Goal: Information Seeking & Learning: Learn about a topic

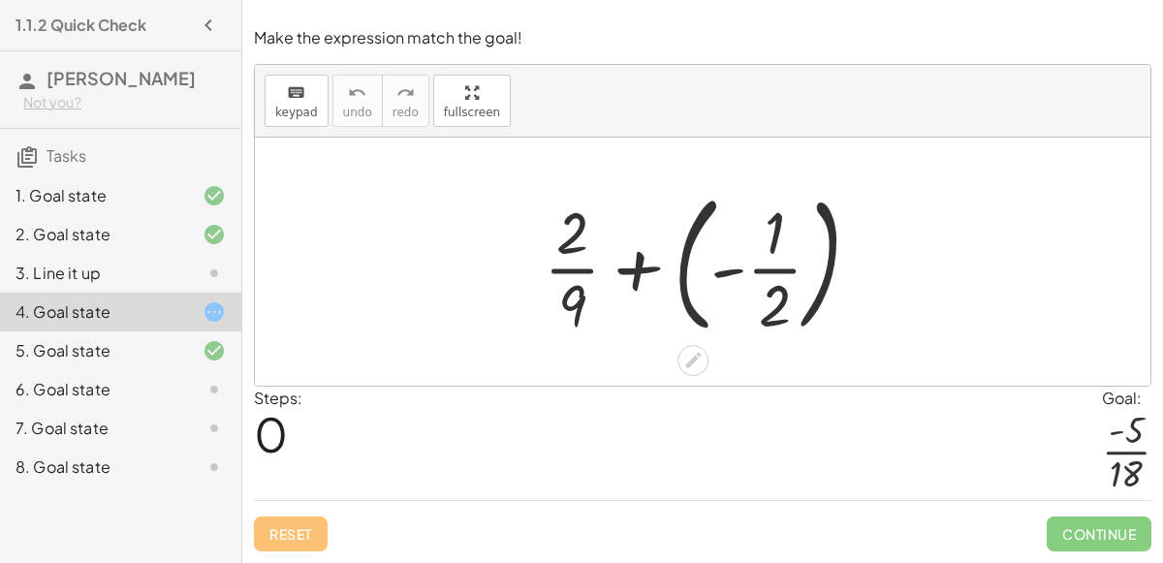
click at [683, 284] on div at bounding box center [710, 261] width 352 height 161
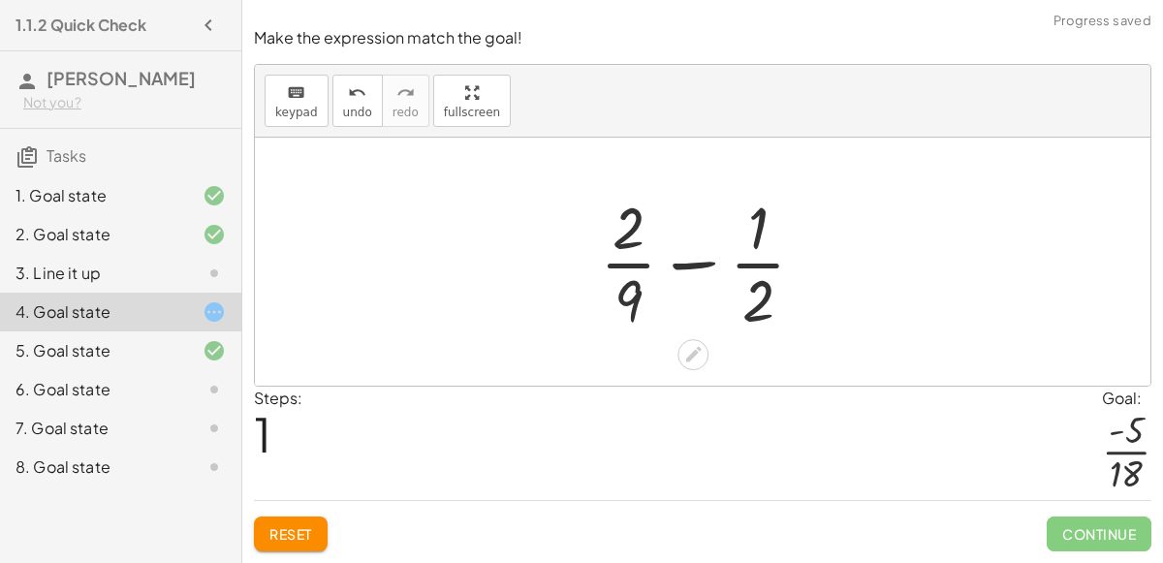
click at [700, 268] on div at bounding box center [710, 261] width 240 height 149
click at [749, 268] on div at bounding box center [710, 261] width 240 height 149
click at [628, 264] on div at bounding box center [710, 261] width 240 height 149
drag, startPoint x: 635, startPoint y: 231, endPoint x: 772, endPoint y: 227, distance: 137.7
click at [772, 227] on div at bounding box center [710, 261] width 240 height 149
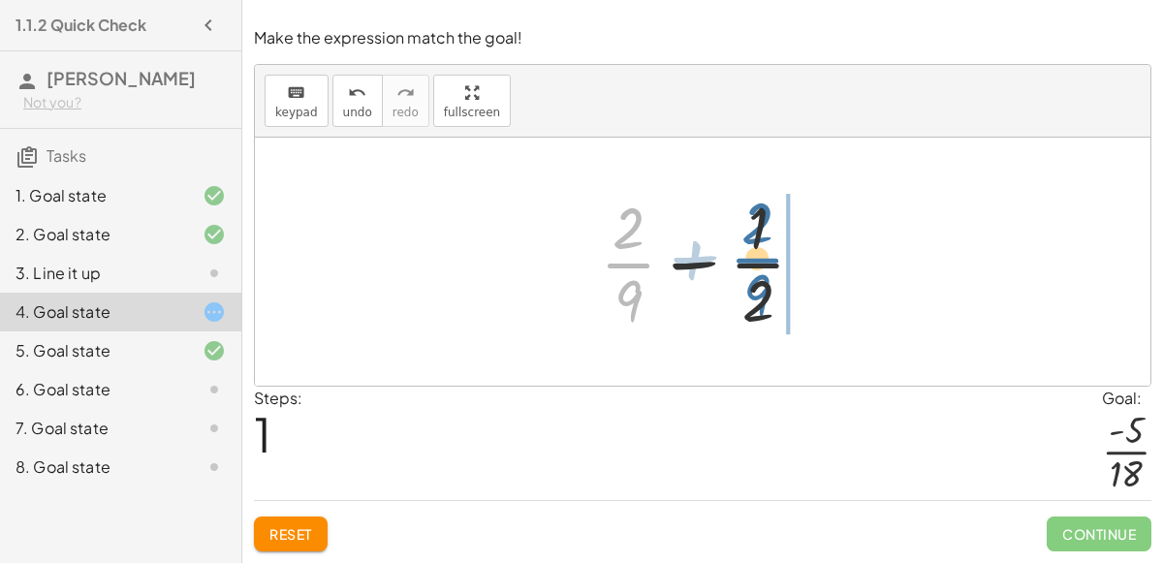
drag, startPoint x: 626, startPoint y: 268, endPoint x: 756, endPoint y: 265, distance: 129.9
click at [756, 265] on div at bounding box center [710, 261] width 240 height 149
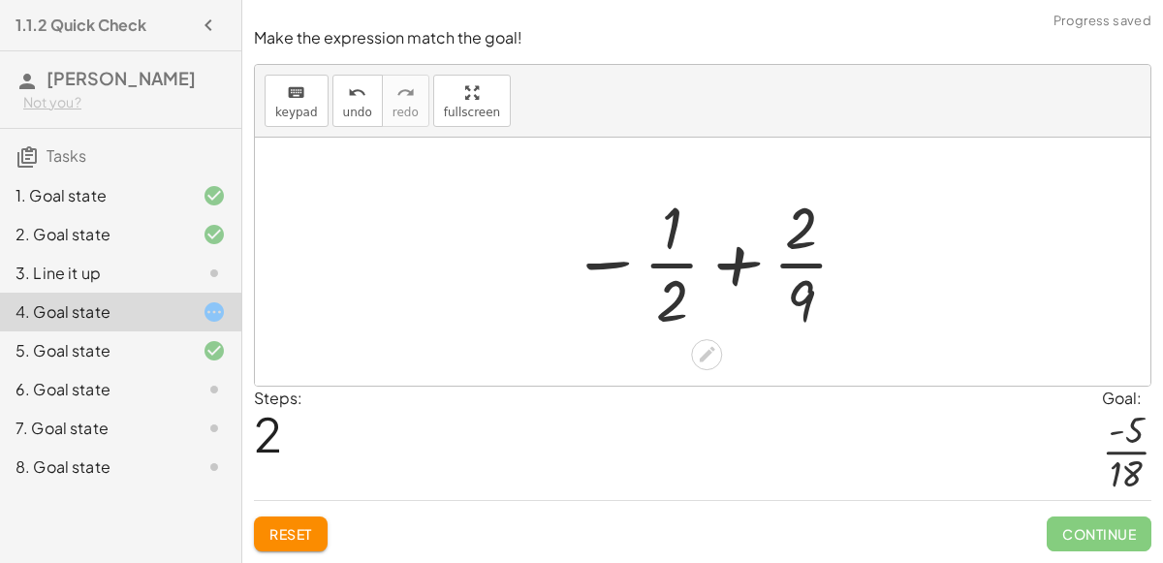
click at [731, 266] on div at bounding box center [710, 261] width 299 height 149
click at [667, 308] on div at bounding box center [710, 261] width 299 height 149
click at [306, 529] on span "Reset" at bounding box center [290, 533] width 43 height 17
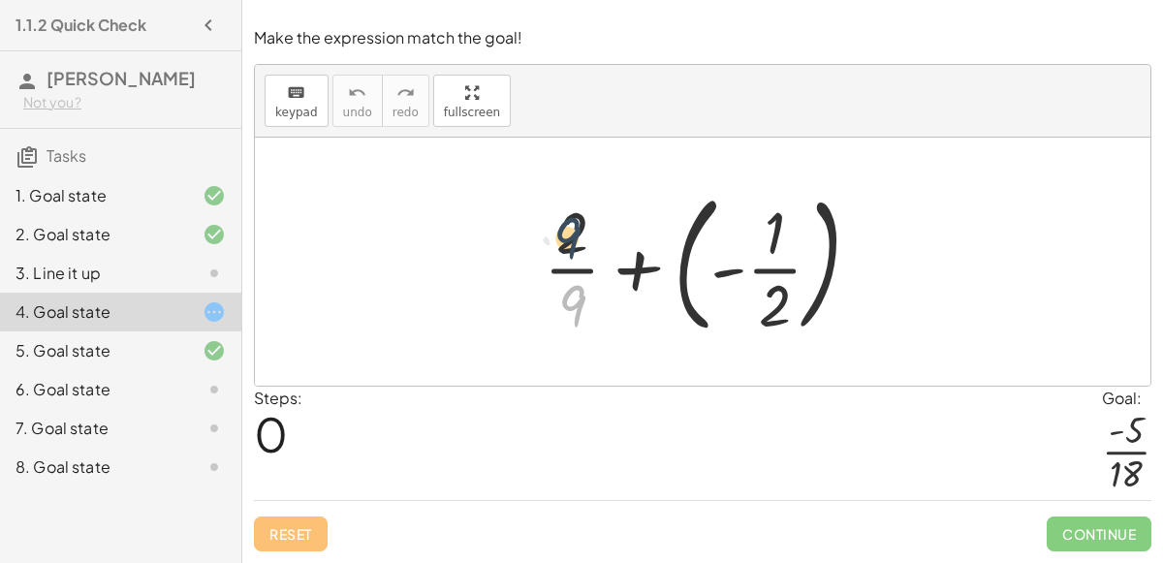
drag, startPoint x: 575, startPoint y: 306, endPoint x: 572, endPoint y: 235, distance: 71.8
click at [572, 235] on div at bounding box center [710, 261] width 352 height 161
click at [796, 305] on div at bounding box center [710, 261] width 352 height 161
click at [719, 269] on div at bounding box center [710, 261] width 352 height 161
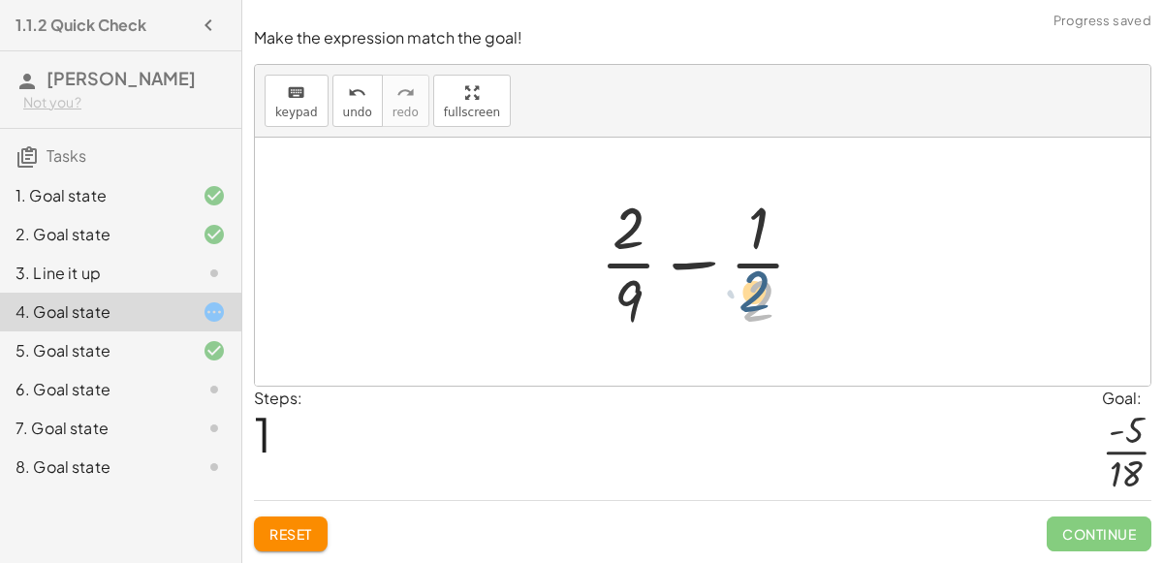
click at [748, 304] on div at bounding box center [710, 261] width 240 height 149
click at [748, 304] on div at bounding box center [711, 261] width 282 height 149
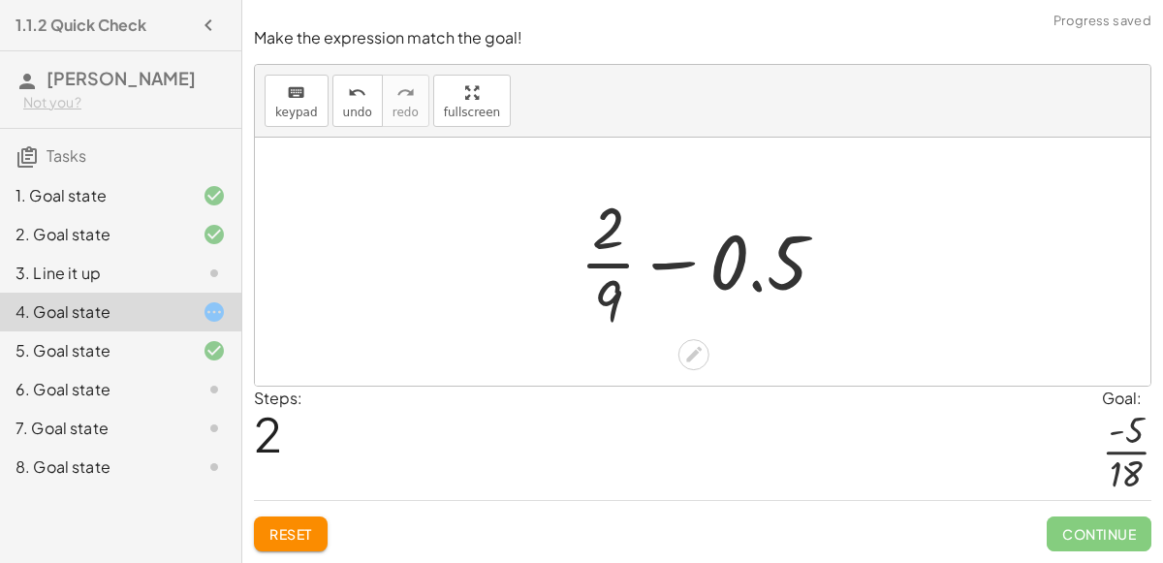
click at [611, 297] on div at bounding box center [711, 261] width 282 height 149
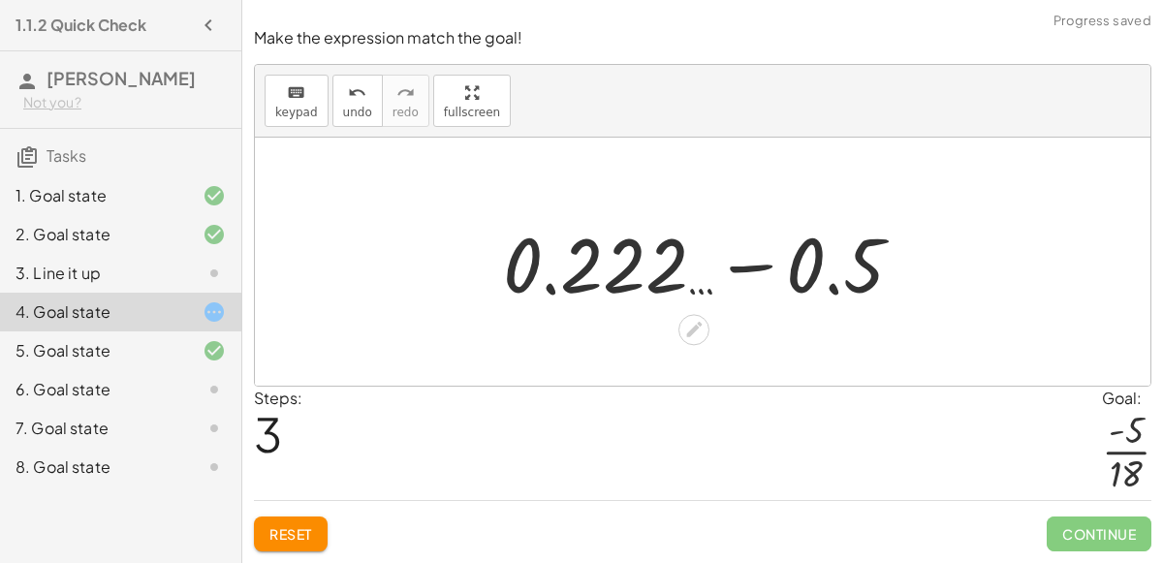
click at [613, 267] on div at bounding box center [710, 262] width 435 height 100
click at [556, 267] on div at bounding box center [710, 262] width 435 height 100
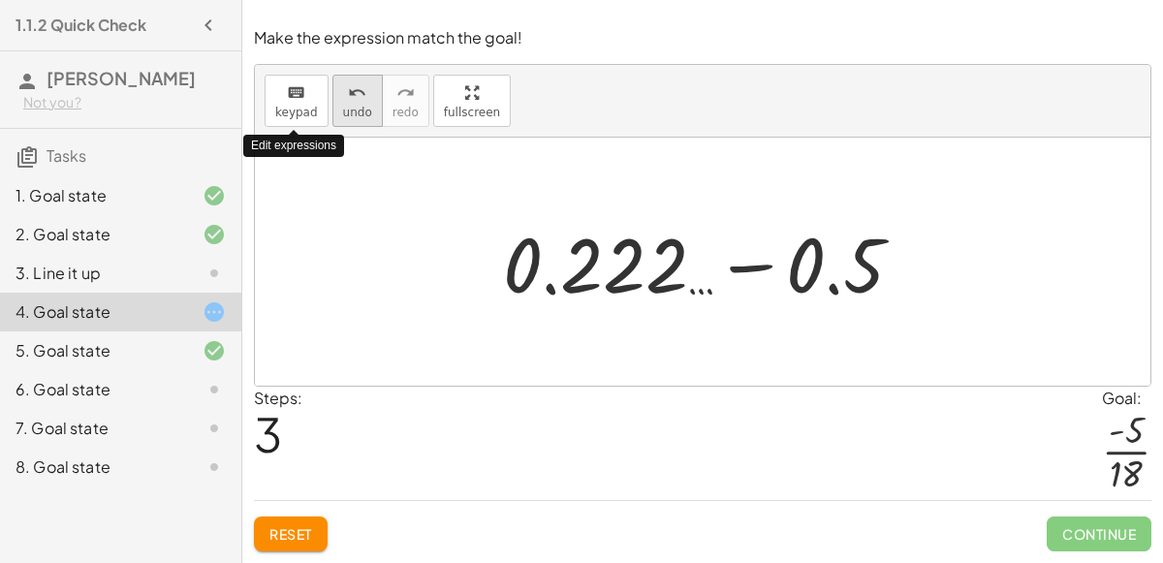
click at [350, 112] on span "undo" at bounding box center [357, 113] width 29 height 14
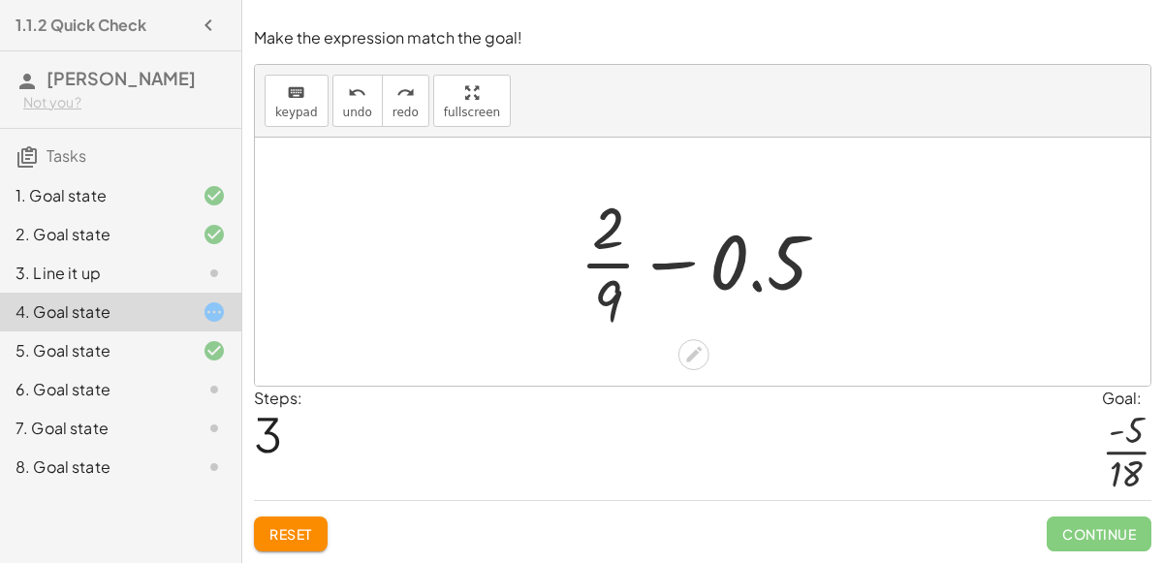
click at [680, 264] on div at bounding box center [711, 261] width 282 height 149
click at [348, 100] on icon "undo" at bounding box center [357, 92] width 18 height 23
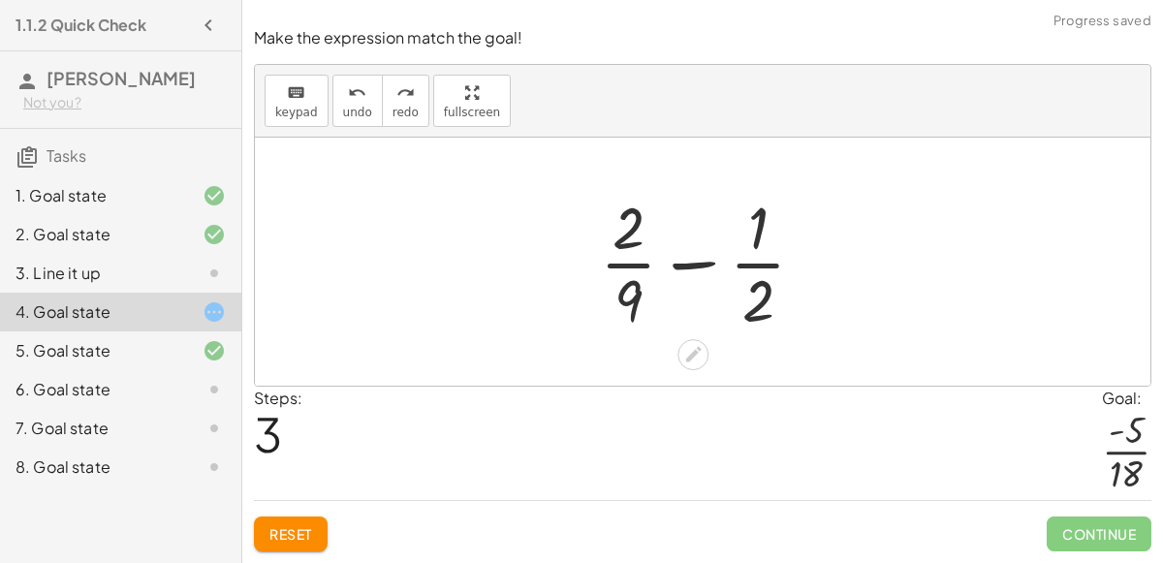
click at [628, 298] on div at bounding box center [710, 261] width 240 height 149
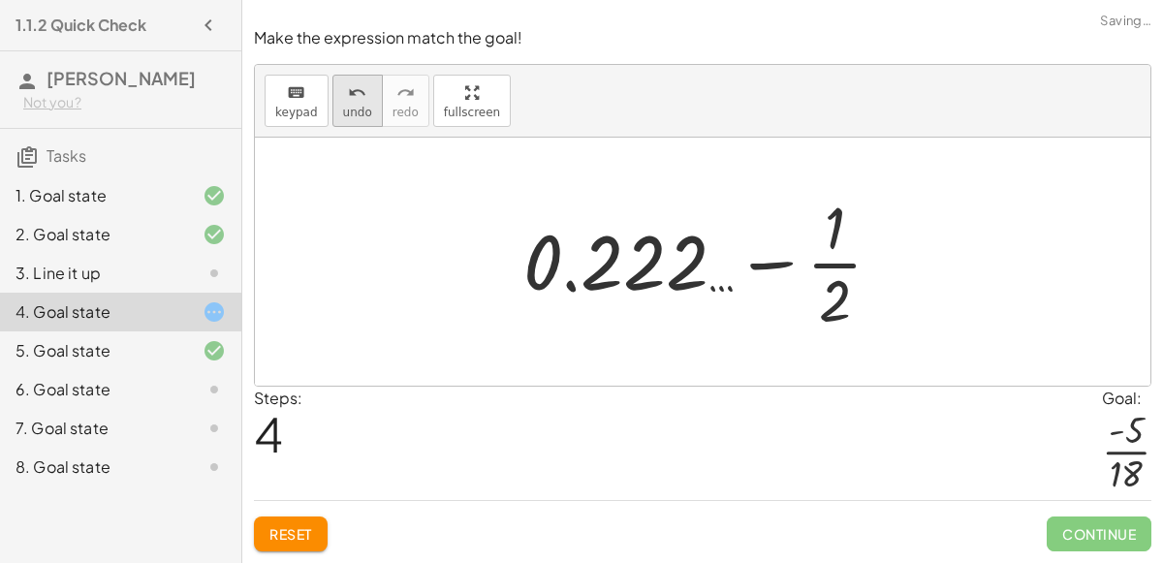
click at [353, 109] on span "undo" at bounding box center [357, 113] width 29 height 14
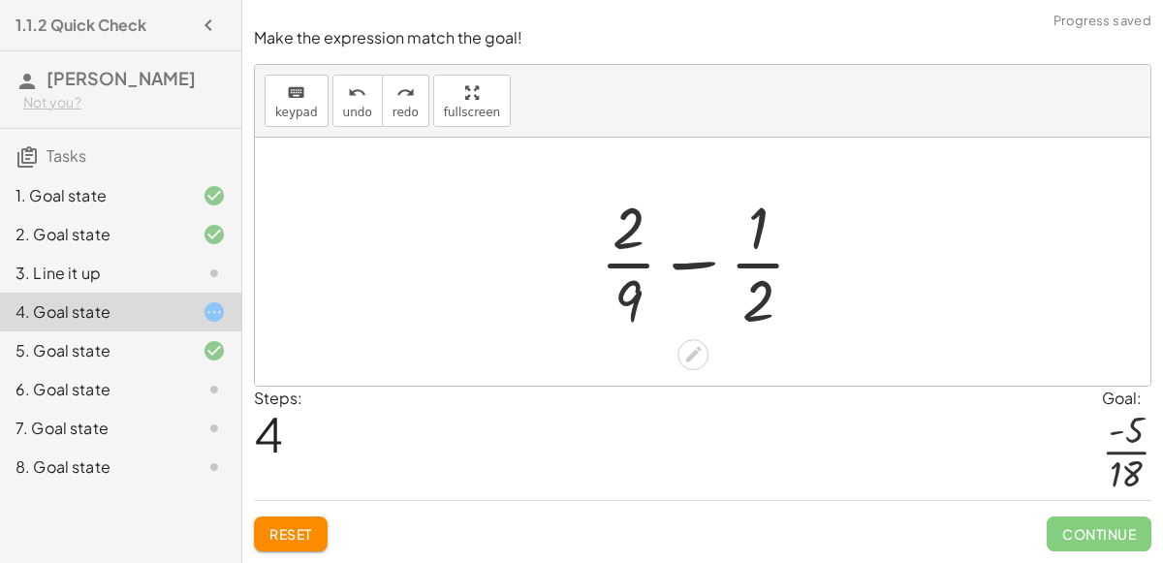
click at [629, 237] on div at bounding box center [710, 261] width 240 height 149
click at [759, 236] on div at bounding box center [710, 261] width 240 height 149
click at [757, 267] on div at bounding box center [710, 261] width 240 height 149
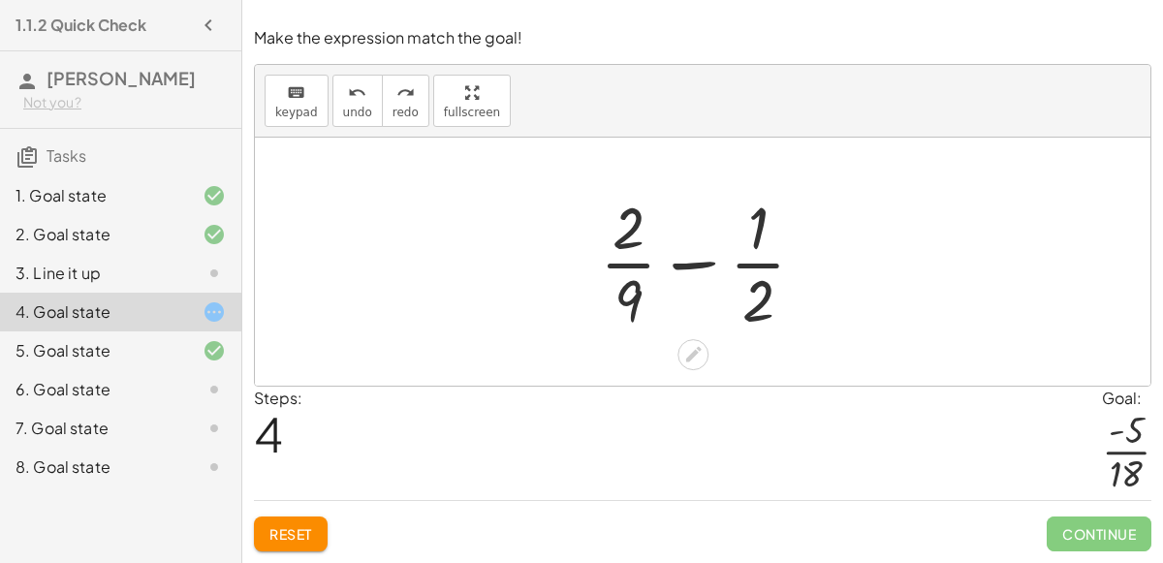
click at [691, 271] on div at bounding box center [710, 261] width 240 height 149
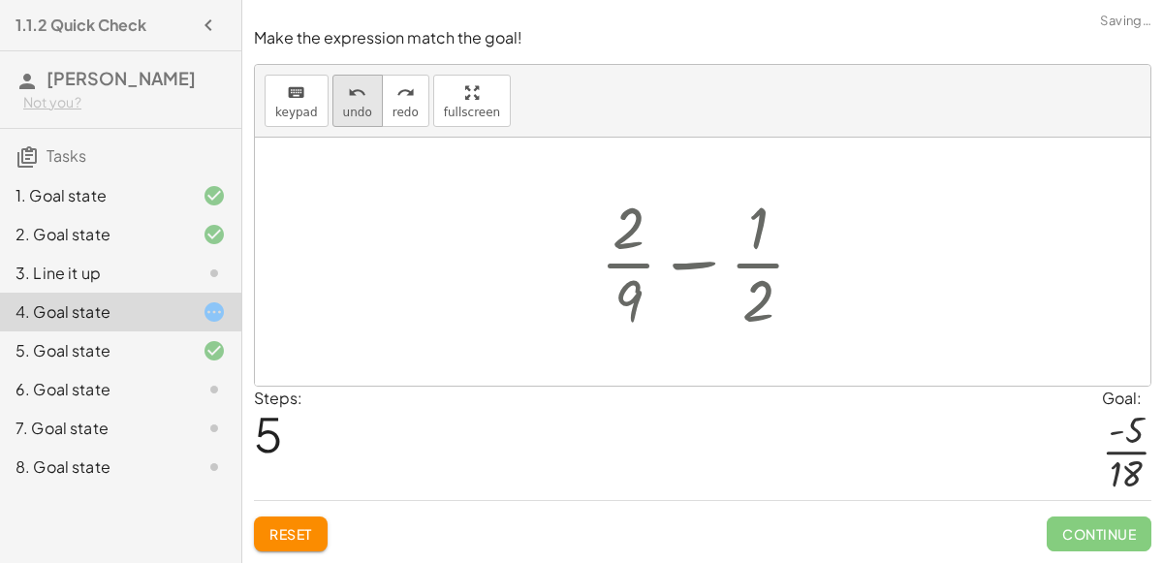
click at [348, 90] on icon "undo" at bounding box center [357, 92] width 18 height 23
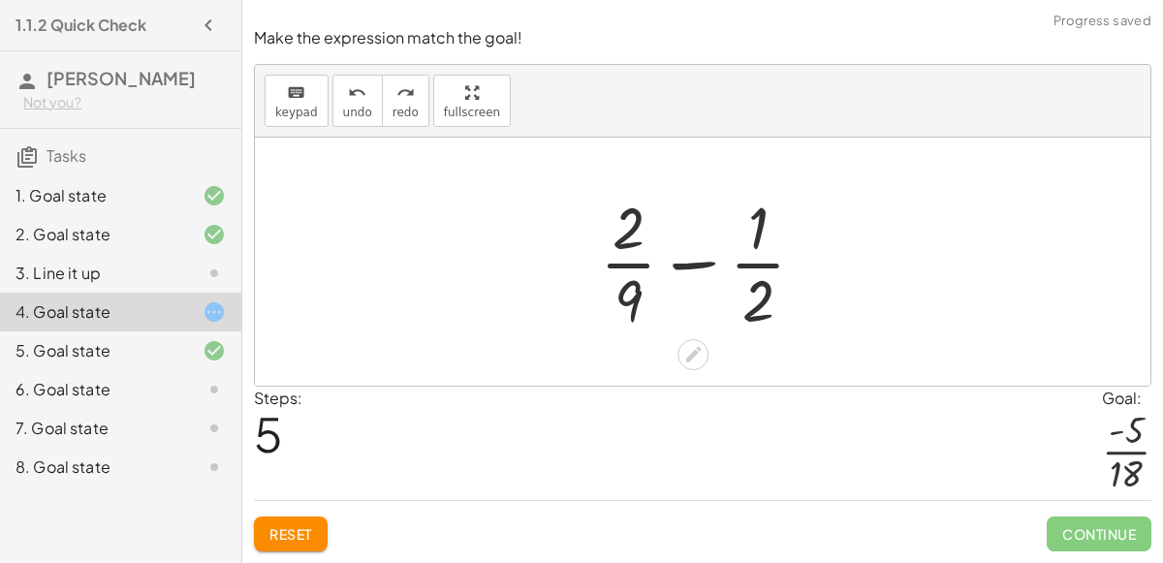
click at [692, 269] on div at bounding box center [710, 261] width 240 height 149
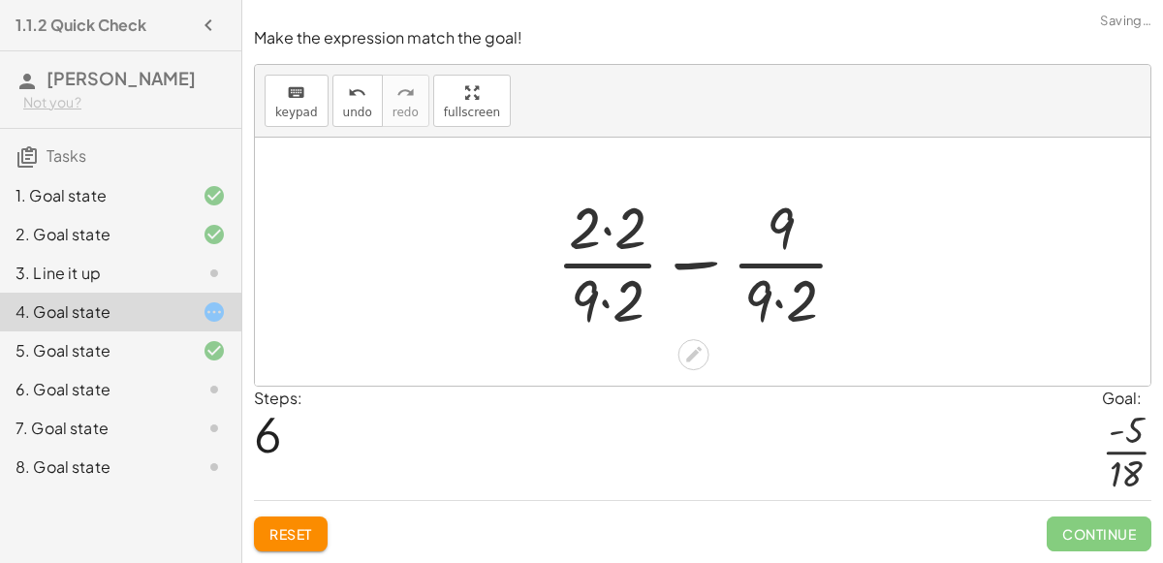
click at [610, 236] on div at bounding box center [711, 261] width 328 height 149
click at [609, 301] on div at bounding box center [711, 261] width 325 height 149
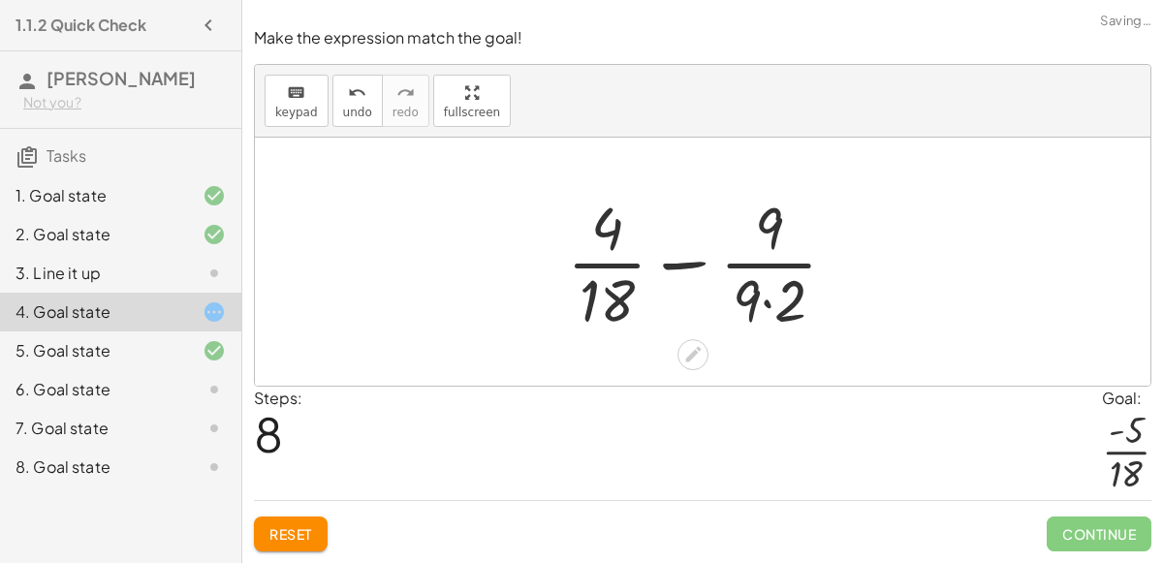
click at [769, 303] on div at bounding box center [709, 261] width 305 height 149
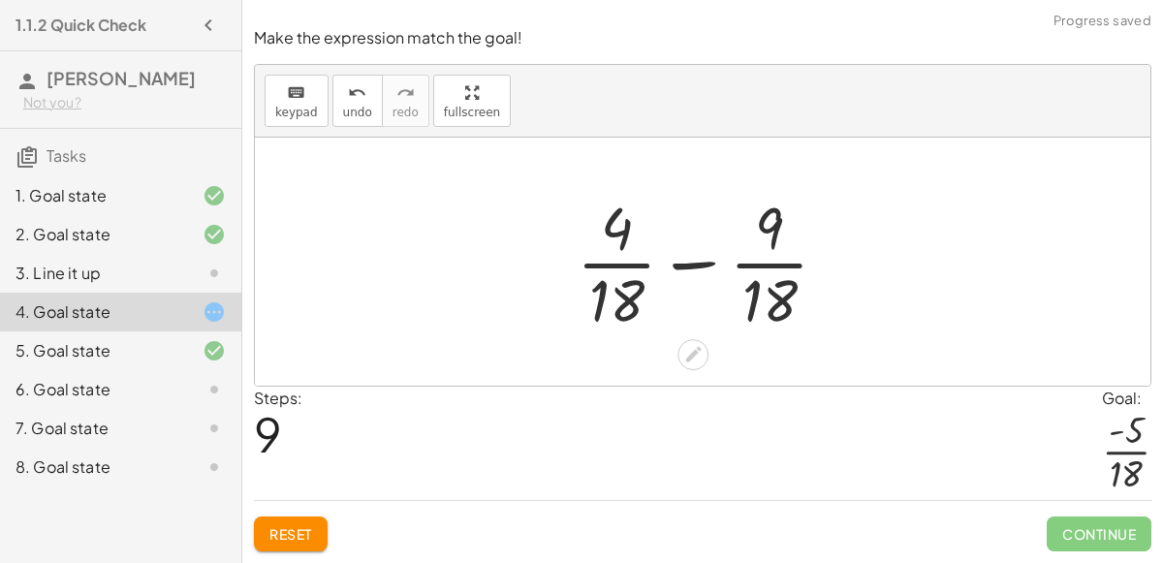
click at [693, 270] on div at bounding box center [710, 261] width 286 height 149
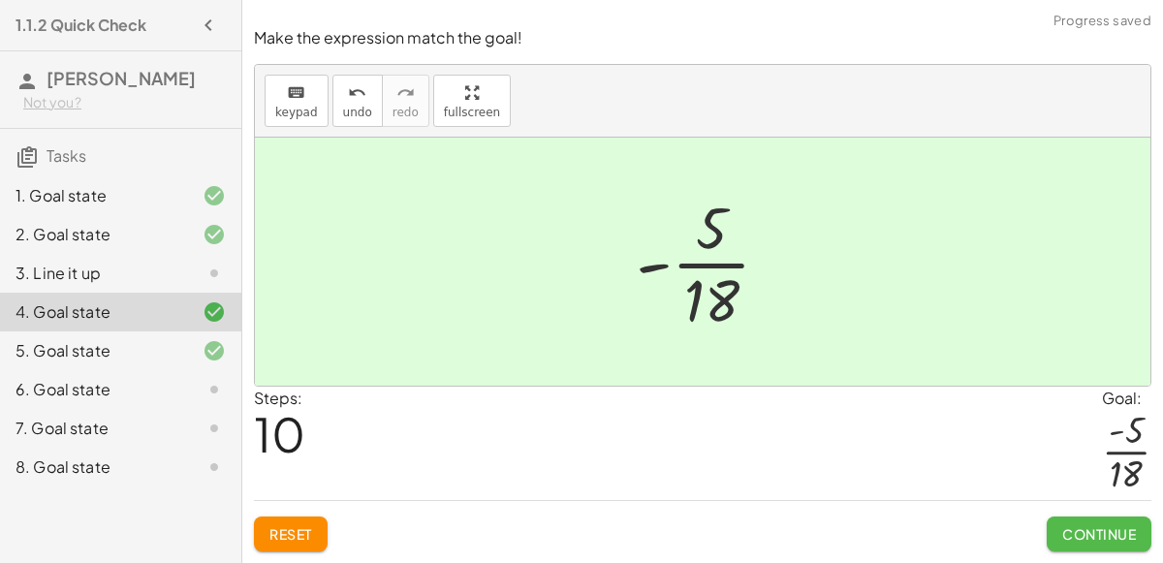
click at [1123, 530] on span "Continue" at bounding box center [1099, 533] width 74 height 17
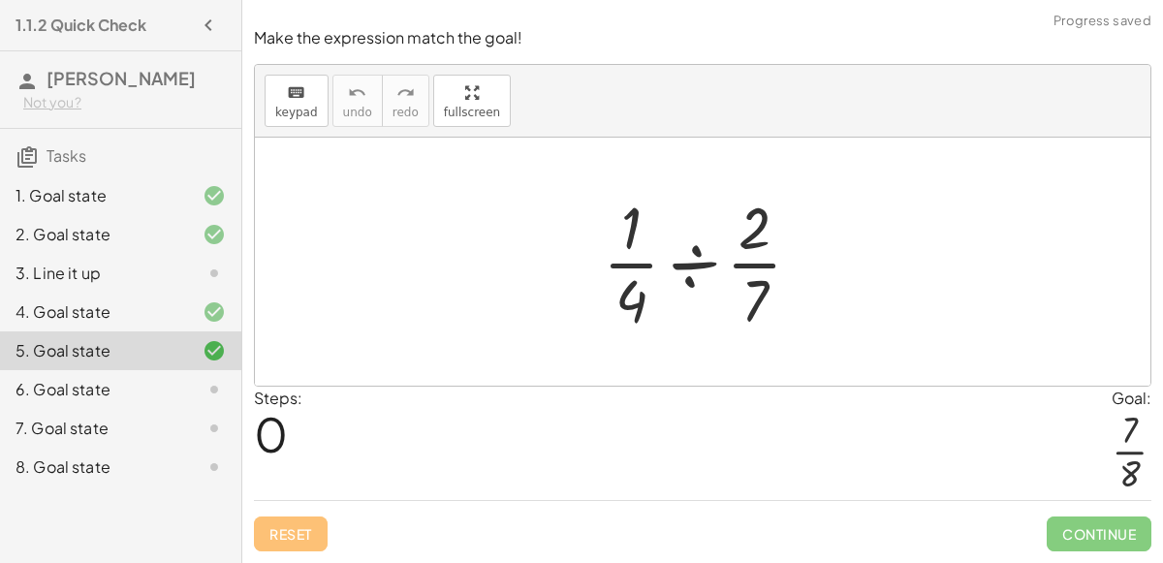
click at [189, 383] on div at bounding box center [199, 389] width 54 height 23
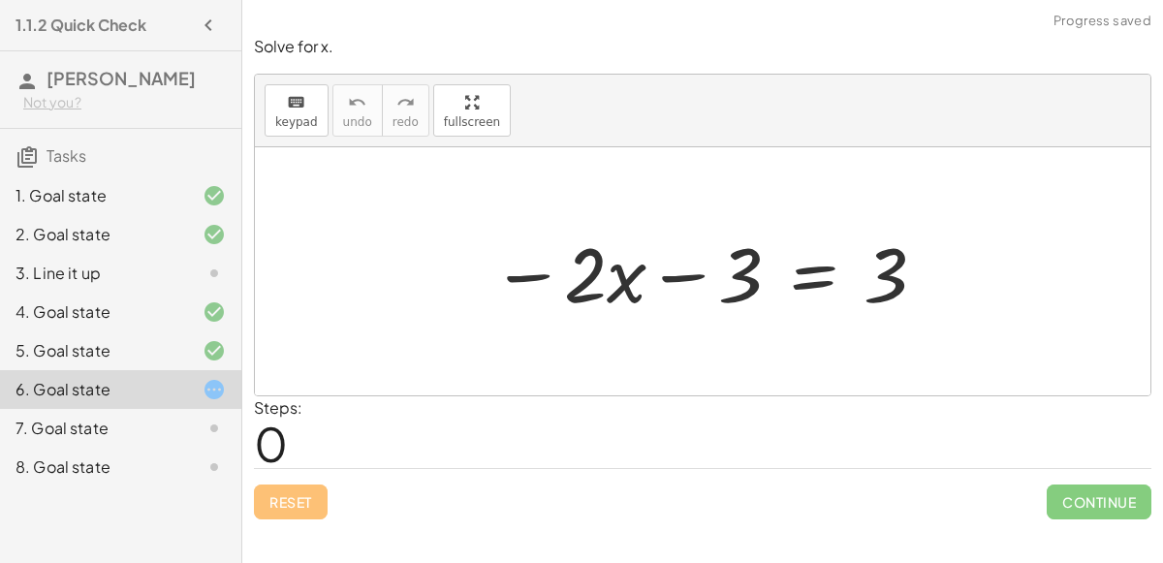
click at [676, 277] on div at bounding box center [710, 272] width 456 height 100
click at [817, 275] on div at bounding box center [710, 272] width 456 height 100
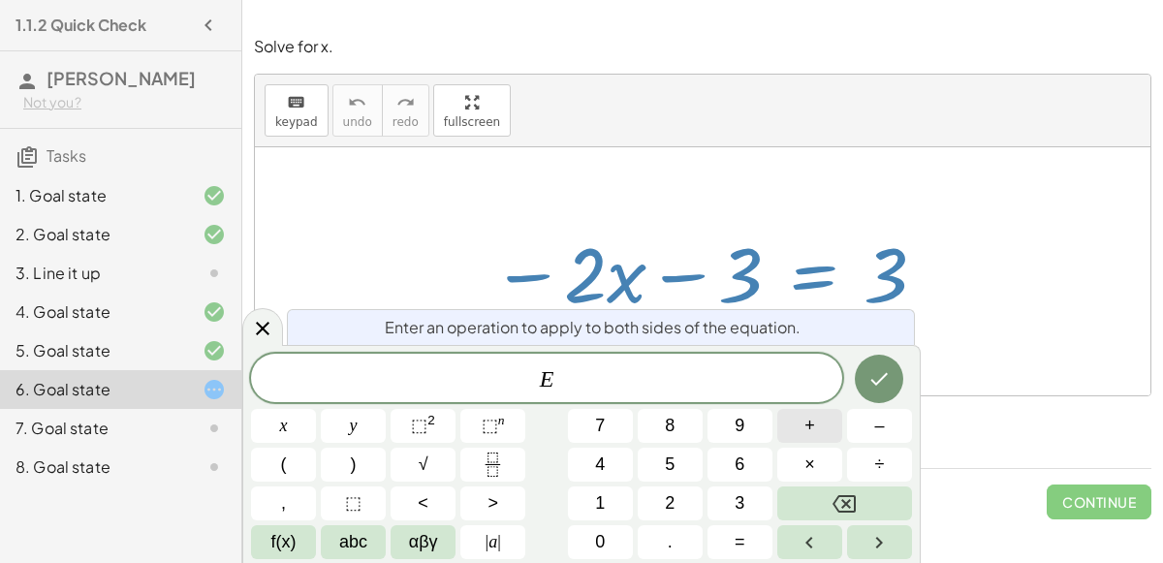
click at [825, 426] on button "+" at bounding box center [809, 426] width 65 height 34
click at [750, 497] on button "3" at bounding box center [739, 503] width 65 height 34
click at [878, 373] on icon "Done" at bounding box center [878, 378] width 23 height 23
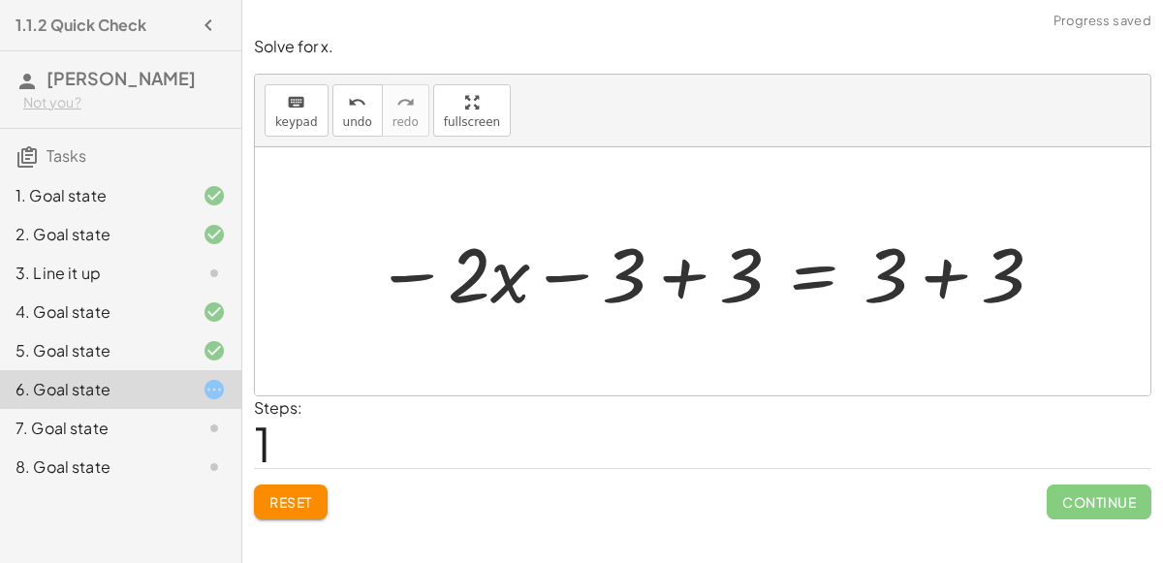
click at [683, 275] on div at bounding box center [710, 272] width 690 height 100
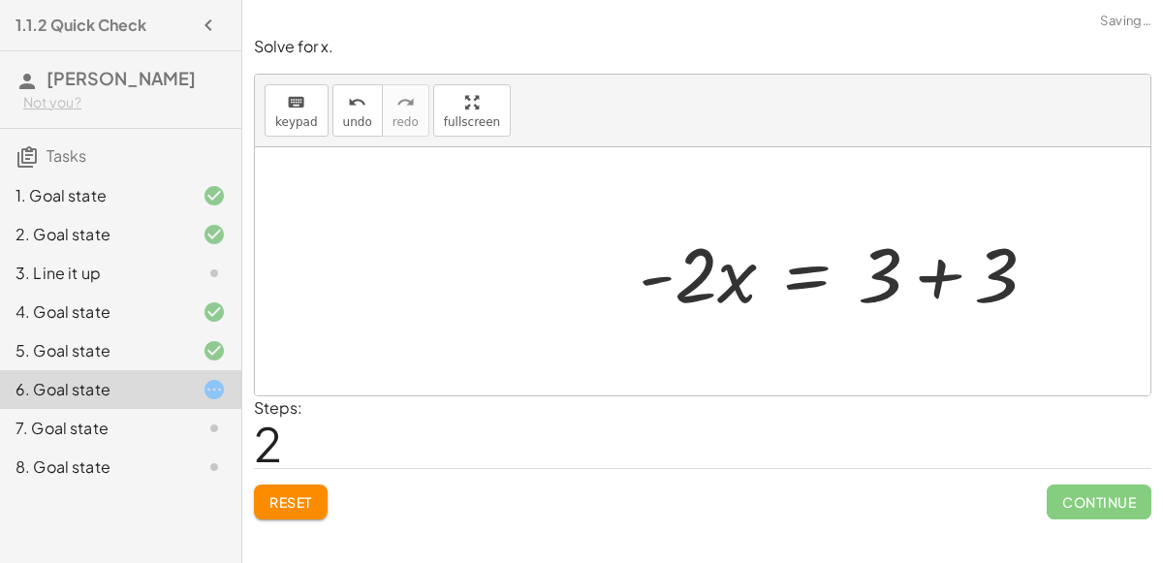
click at [954, 270] on div at bounding box center [702, 271] width 895 height 248
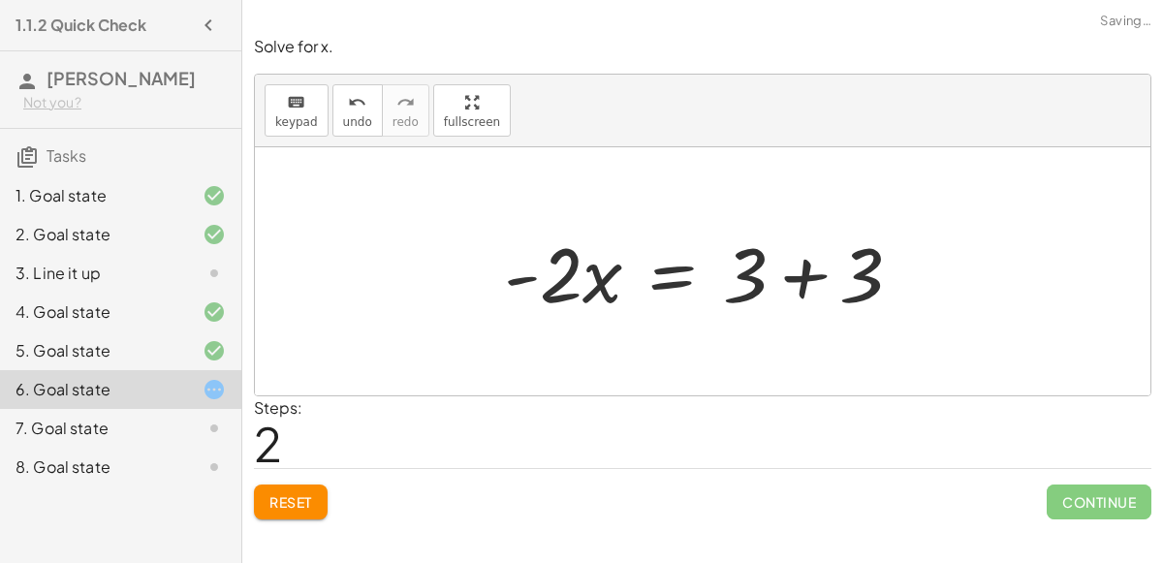
click at [796, 274] on div at bounding box center [710, 272] width 433 height 100
click at [675, 275] on div at bounding box center [652, 272] width 315 height 100
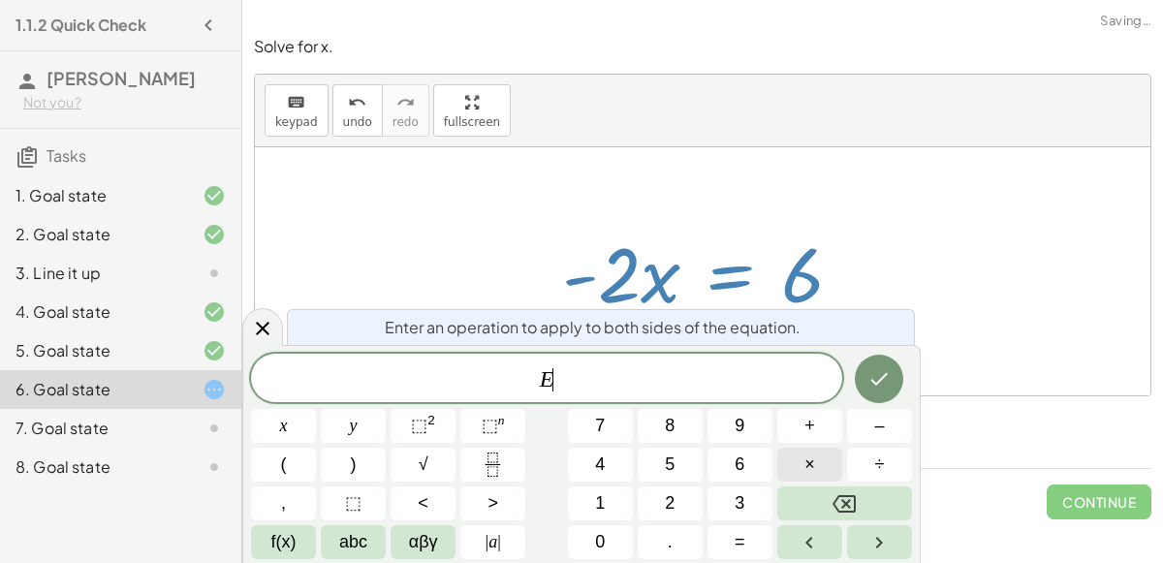
click at [815, 459] on button "×" at bounding box center [809, 465] width 65 height 34
click at [863, 430] on button "–" at bounding box center [879, 426] width 65 height 34
click at [581, 493] on button "1" at bounding box center [600, 503] width 65 height 34
click at [891, 374] on icon "Done" at bounding box center [878, 378] width 23 height 23
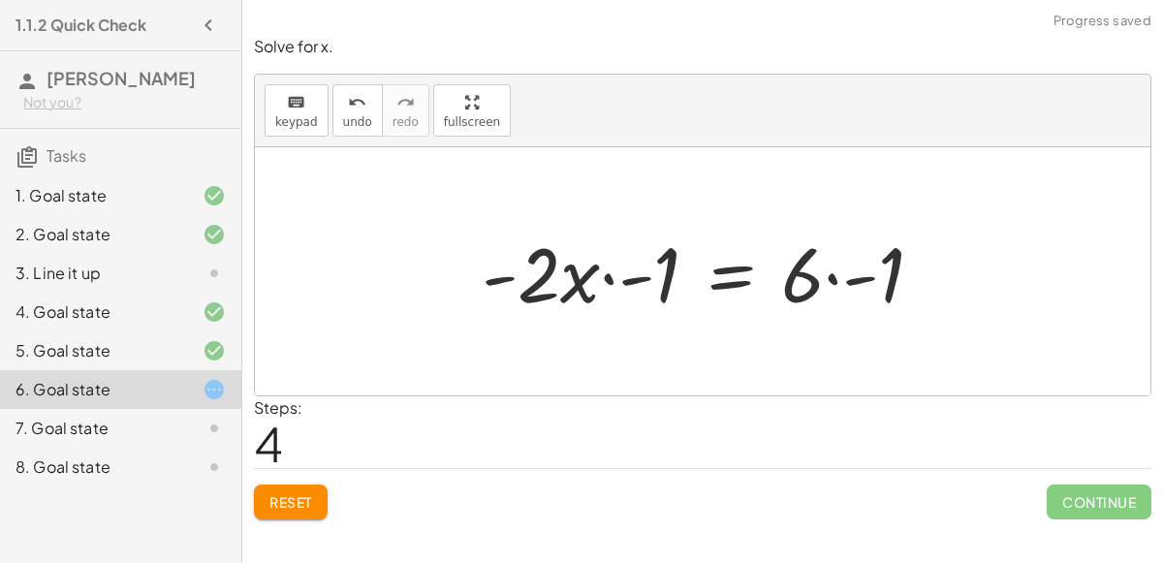
click at [611, 279] on div at bounding box center [710, 272] width 477 height 100
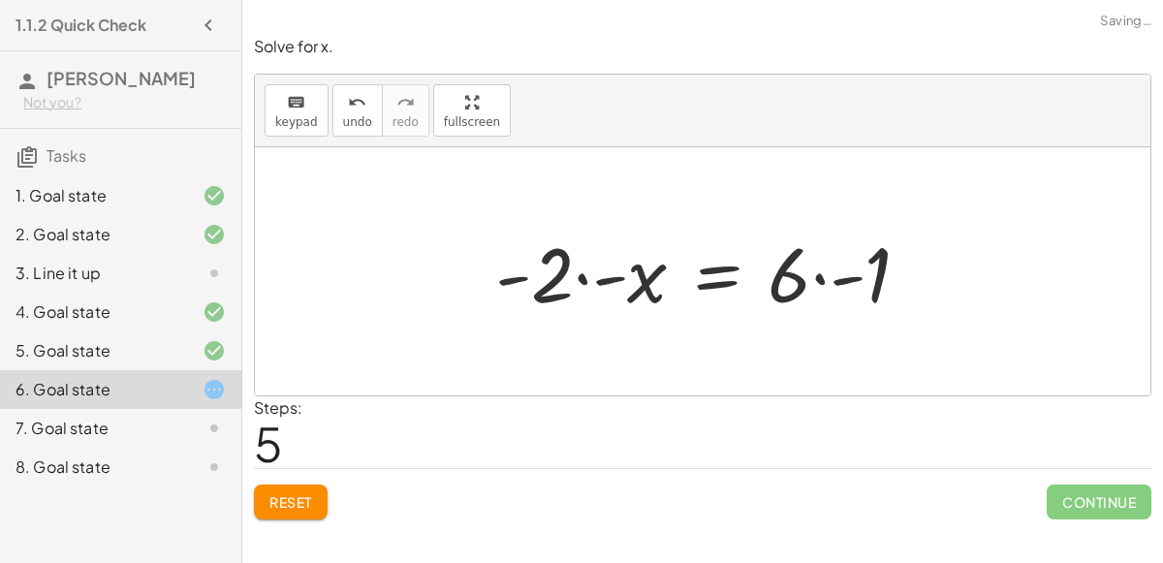
click at [819, 278] on div at bounding box center [711, 272] width 450 height 100
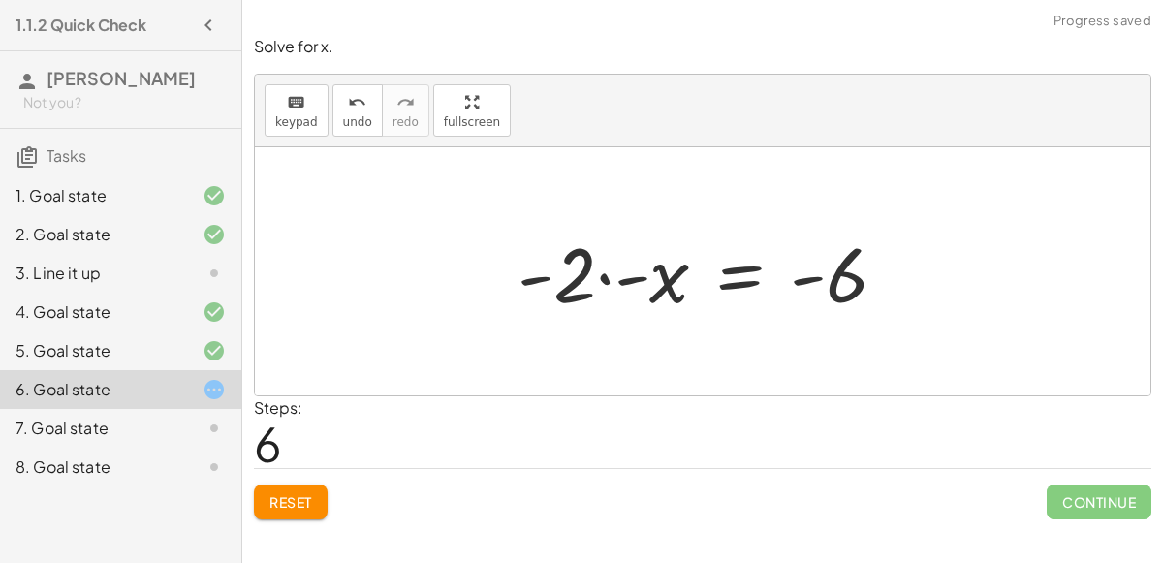
click at [600, 275] on div at bounding box center [710, 272] width 404 height 100
click at [604, 273] on div at bounding box center [710, 272] width 404 height 100
click at [634, 278] on div at bounding box center [710, 272] width 404 height 100
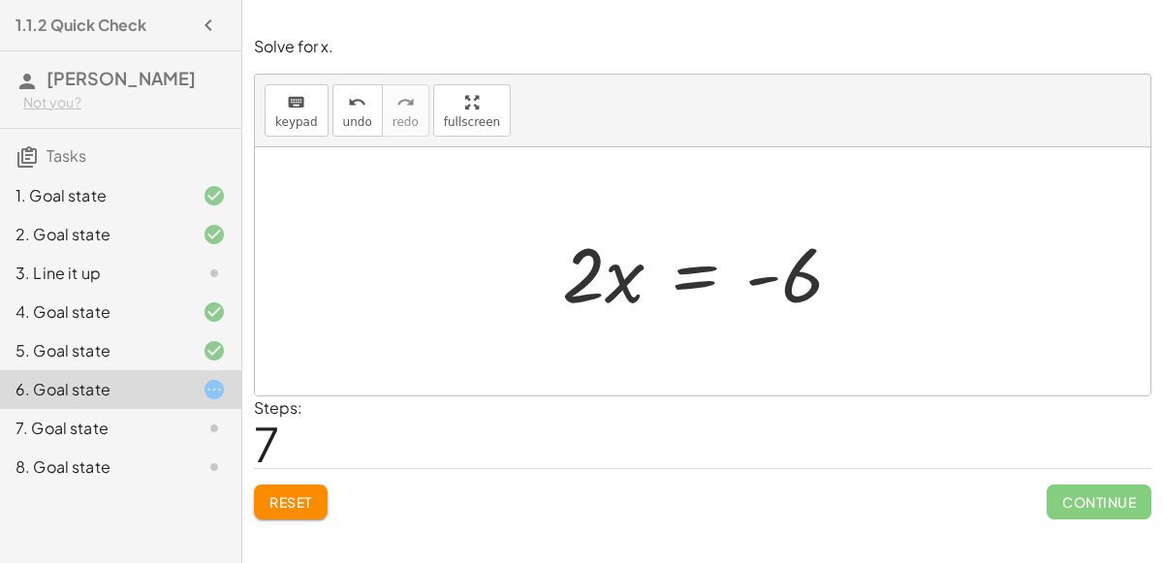
click at [693, 279] on div at bounding box center [709, 272] width 315 height 100
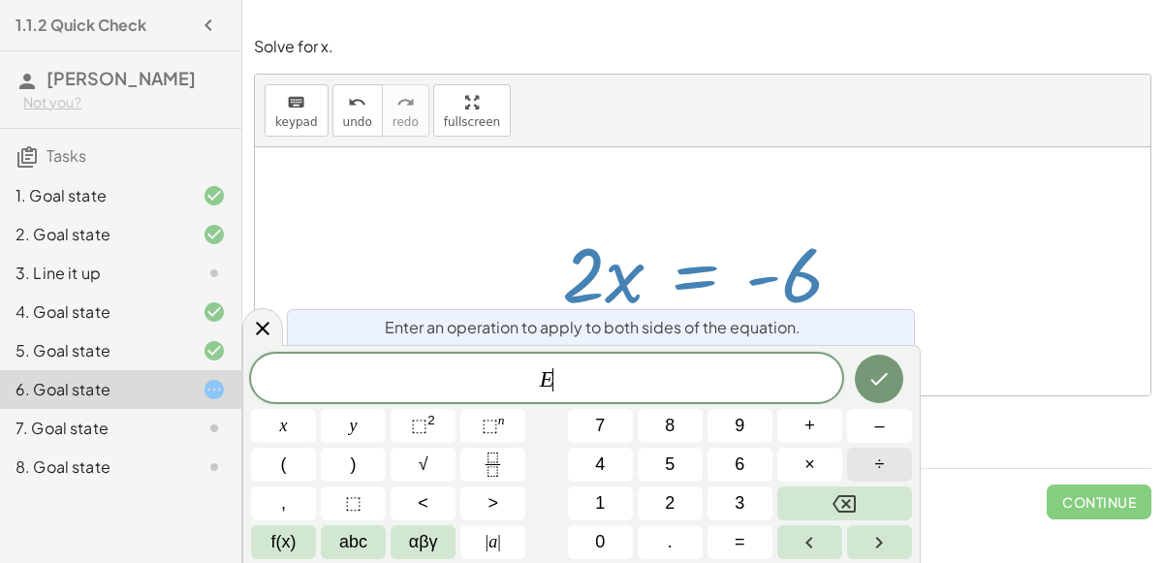
click at [872, 462] on button "÷" at bounding box center [879, 465] width 65 height 34
click at [688, 496] on button "2" at bounding box center [670, 503] width 65 height 34
click at [898, 370] on button "Done" at bounding box center [879, 379] width 48 height 48
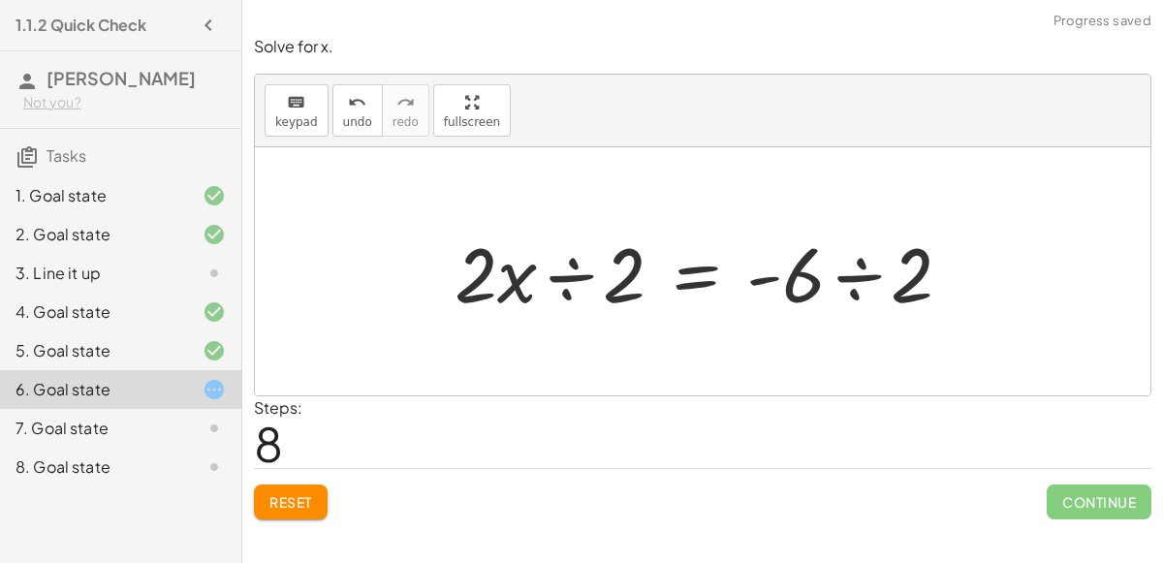
click at [563, 275] on div at bounding box center [711, 272] width 532 height 100
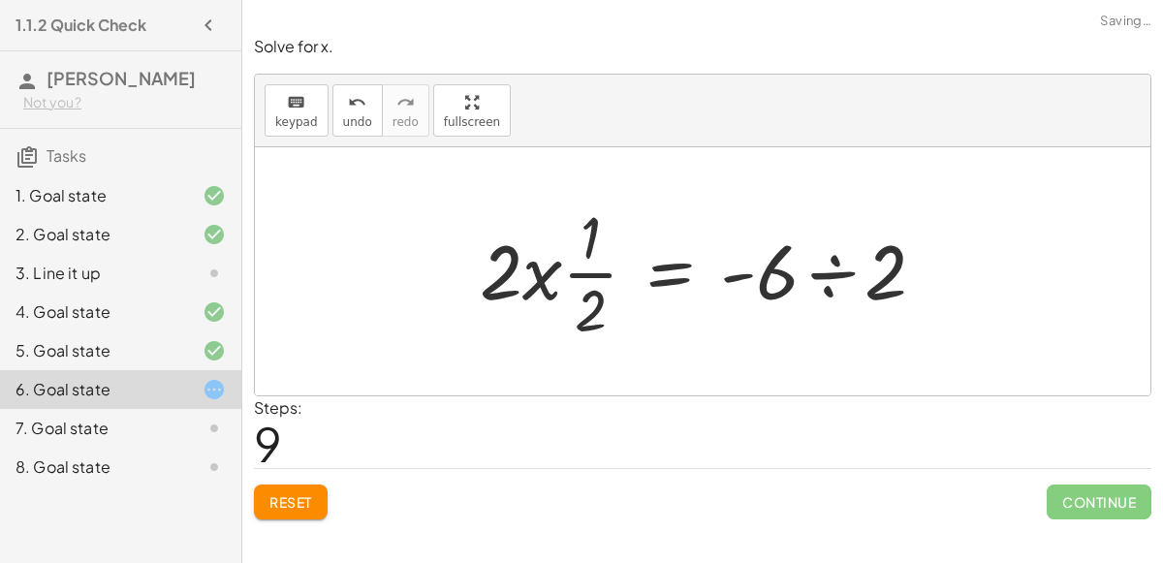
click at [839, 273] on div at bounding box center [710, 271] width 481 height 149
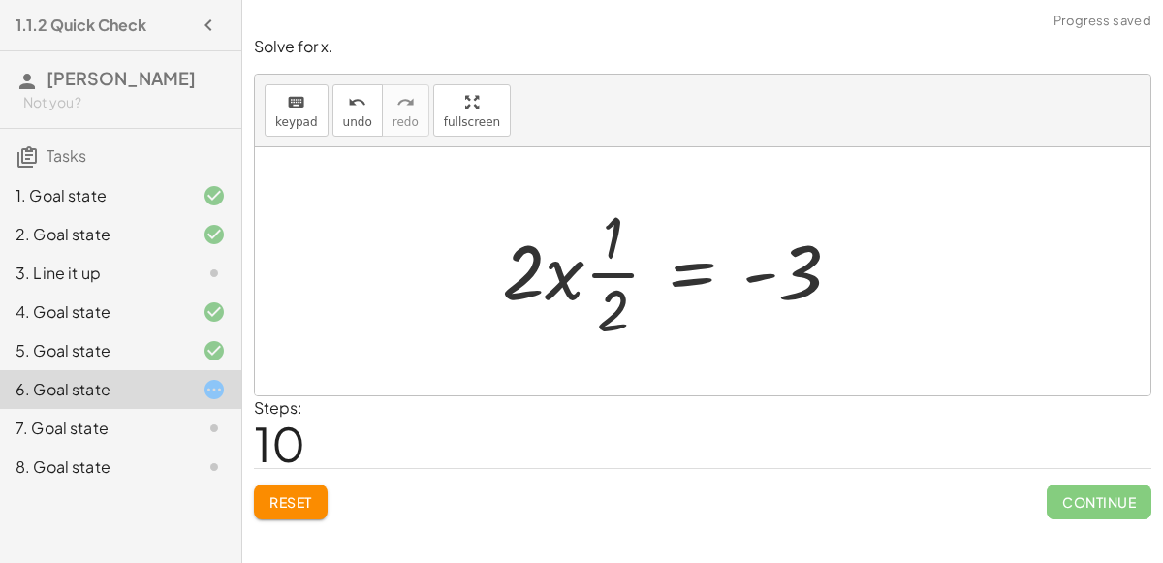
click at [541, 277] on div at bounding box center [678, 271] width 373 height 149
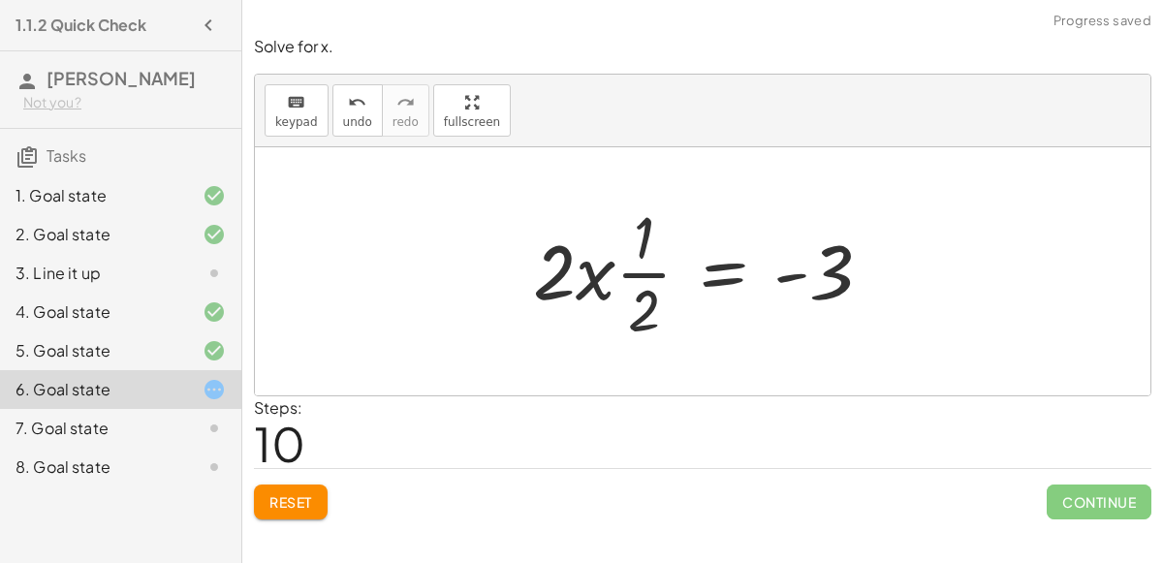
click at [596, 280] on div at bounding box center [709, 271] width 373 height 149
click at [639, 275] on div at bounding box center [709, 271] width 373 height 149
click at [592, 276] on div at bounding box center [709, 271] width 373 height 149
drag, startPoint x: 559, startPoint y: 271, endPoint x: 650, endPoint y: 267, distance: 91.2
click at [650, 267] on div at bounding box center [709, 271] width 373 height 149
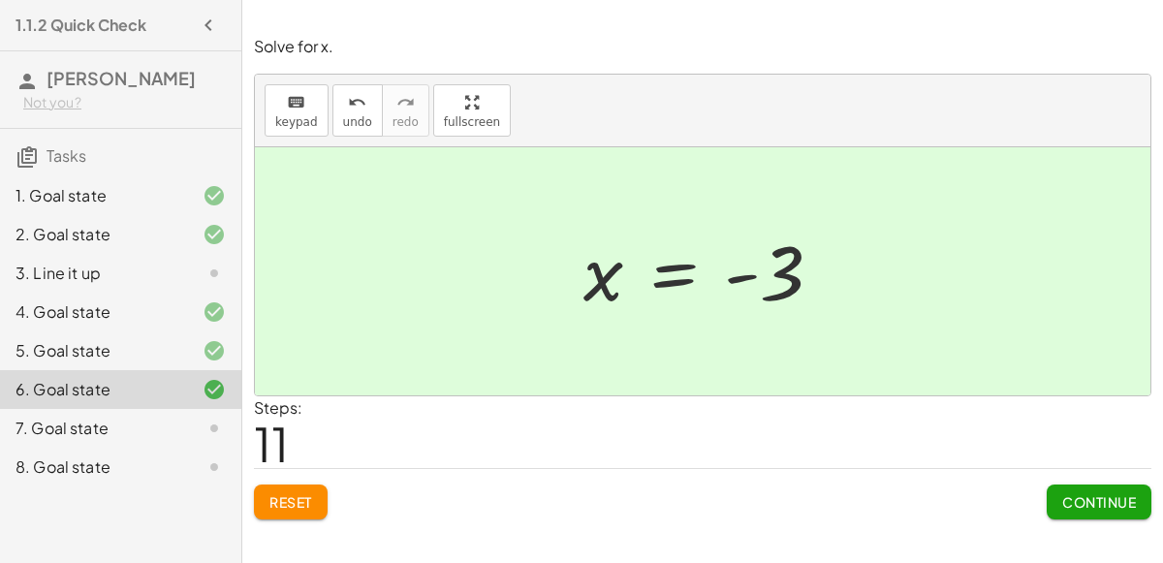
click at [1102, 495] on span "Continue" at bounding box center [1099, 501] width 74 height 17
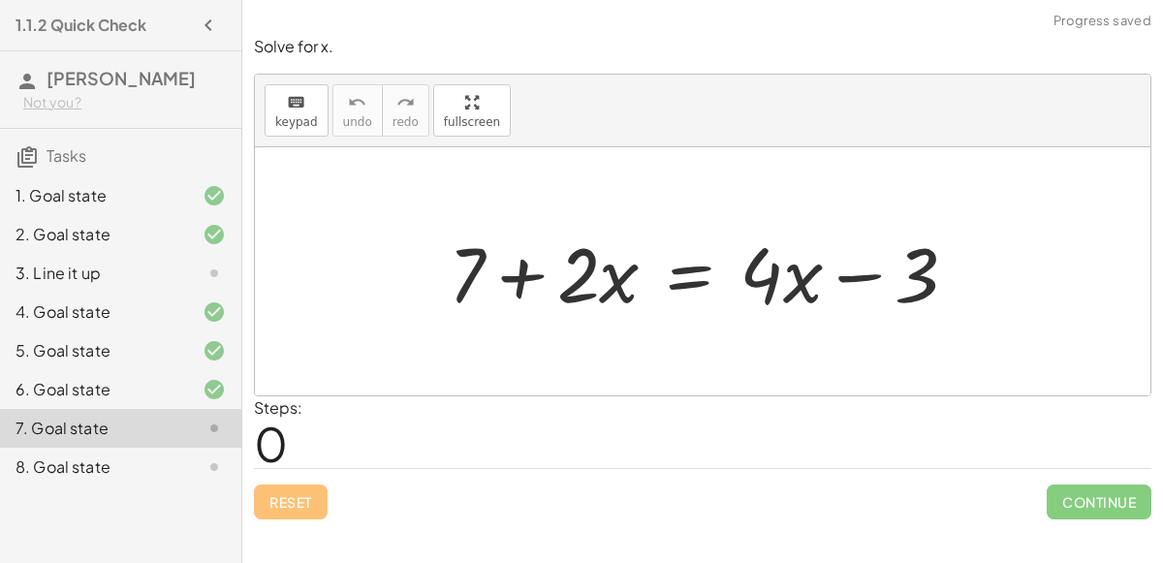
click at [679, 271] on div at bounding box center [711, 272] width 544 height 100
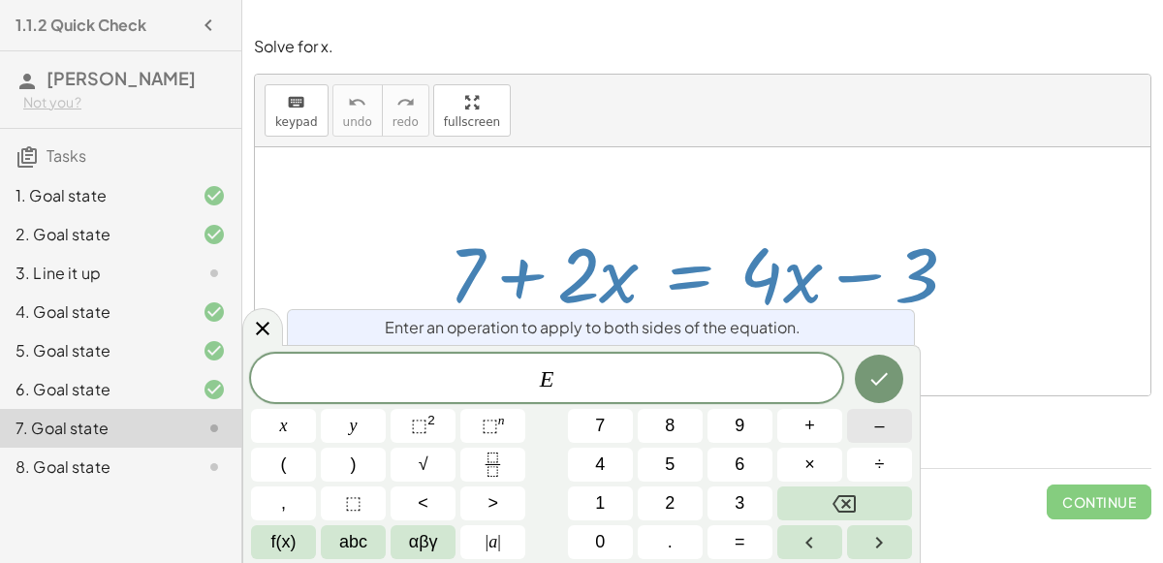
click at [887, 423] on button "–" at bounding box center [879, 426] width 65 height 34
click at [612, 460] on button "4" at bounding box center [600, 465] width 65 height 34
click at [306, 423] on button "x" at bounding box center [283, 426] width 65 height 34
click at [880, 370] on icon "Done" at bounding box center [878, 378] width 23 height 23
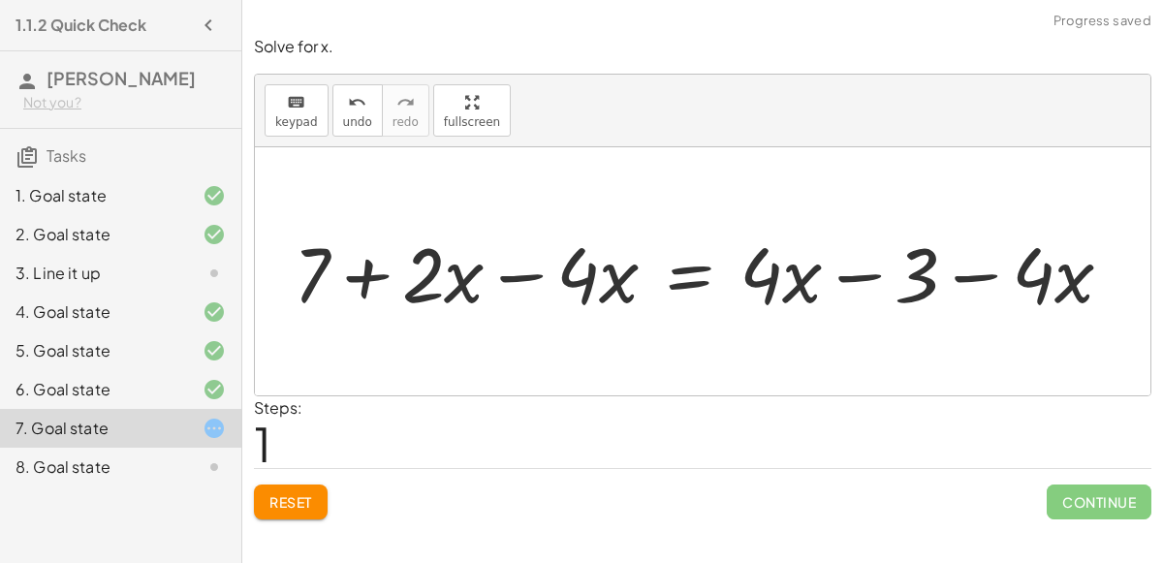
click at [530, 277] on div at bounding box center [711, 272] width 854 height 100
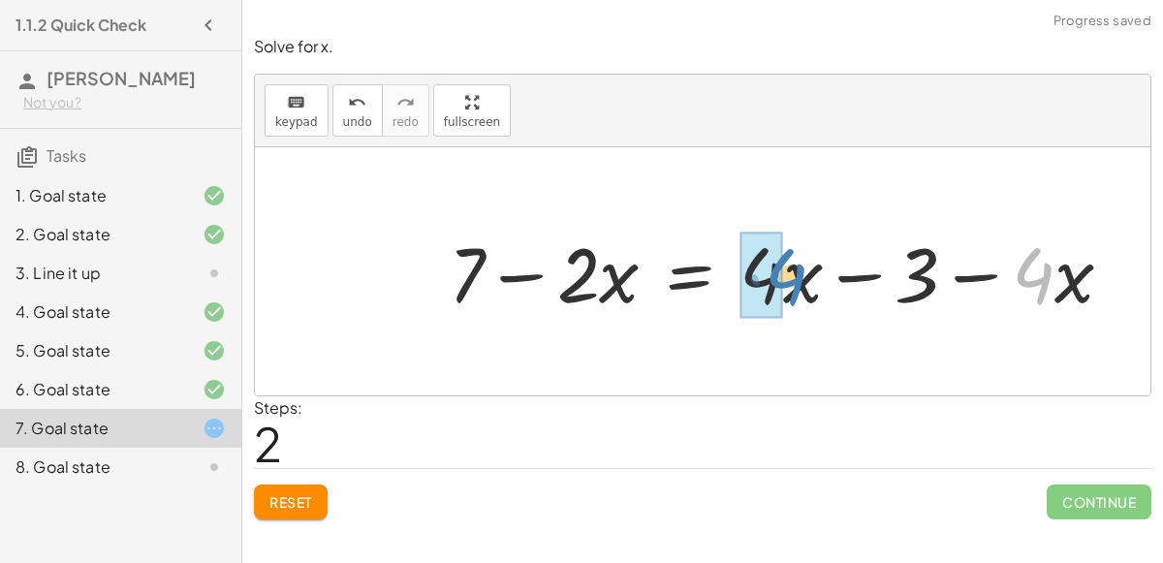
drag, startPoint x: 1046, startPoint y: 283, endPoint x: 800, endPoint y: 284, distance: 245.2
click at [800, 284] on div at bounding box center [788, 272] width 699 height 100
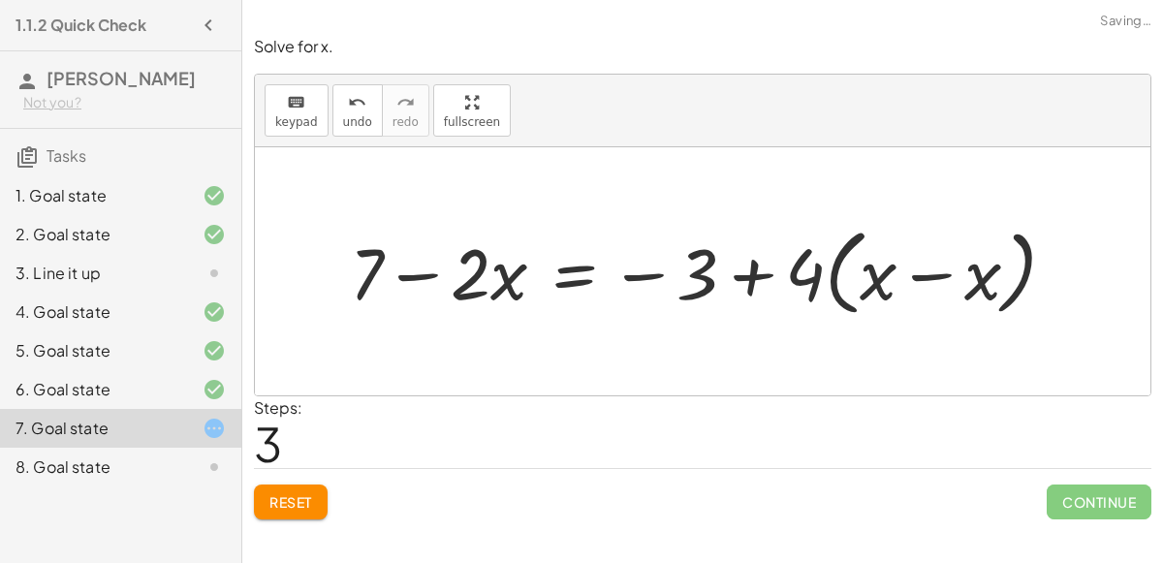
click at [815, 272] on div at bounding box center [710, 271] width 741 height 105
click at [832, 278] on div at bounding box center [710, 271] width 741 height 105
click at [874, 286] on div at bounding box center [710, 271] width 741 height 105
click at [926, 277] on div at bounding box center [710, 271] width 741 height 105
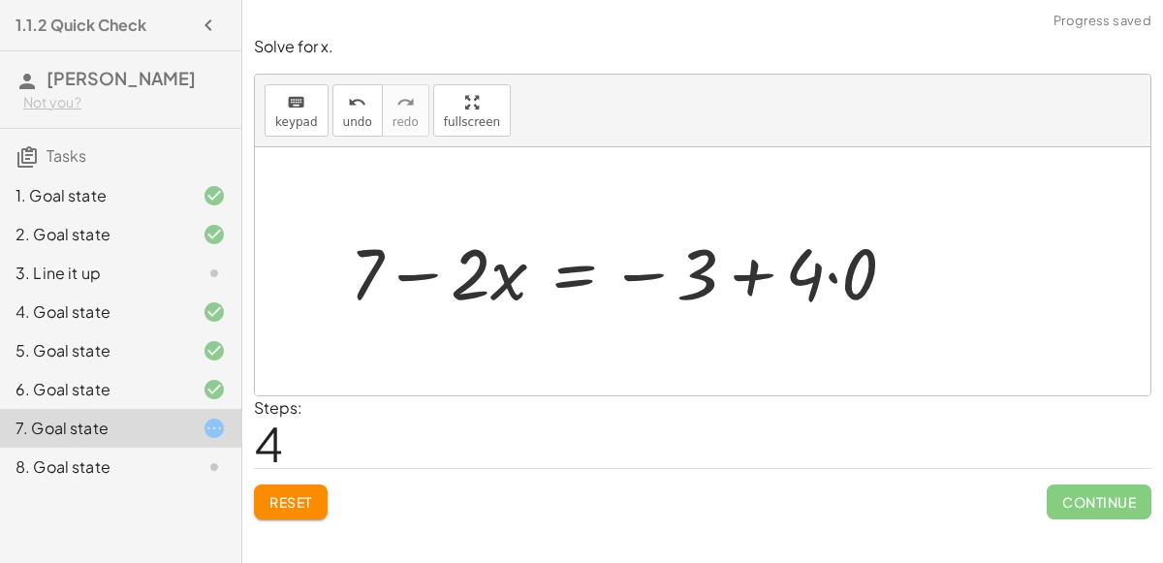
click at [835, 275] on div at bounding box center [630, 271] width 581 height 93
click at [723, 264] on div at bounding box center [602, 271] width 524 height 93
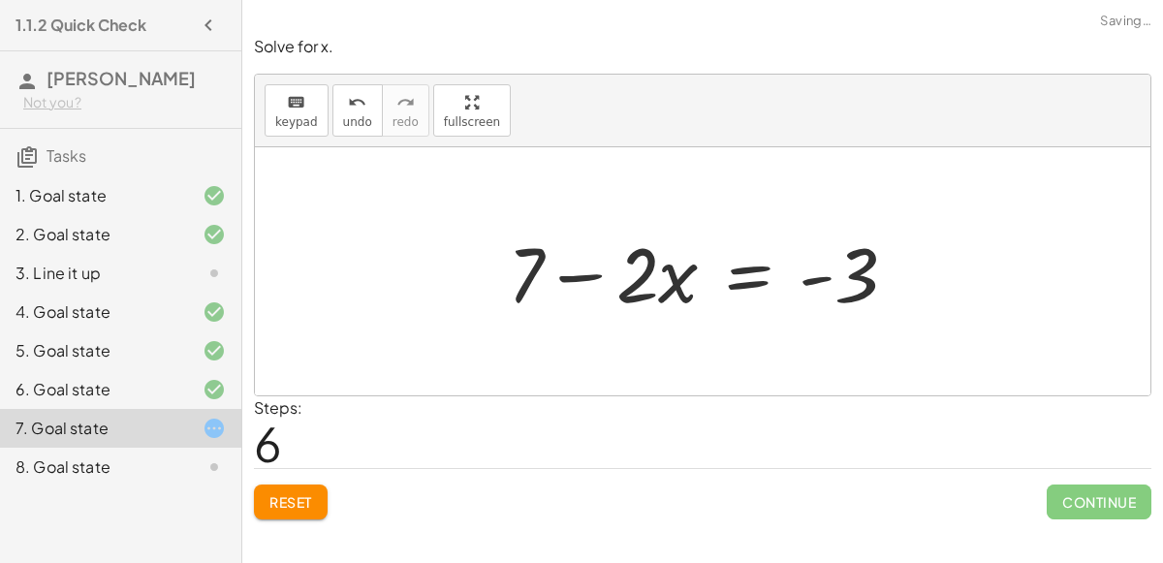
click at [756, 277] on div at bounding box center [710, 272] width 424 height 100
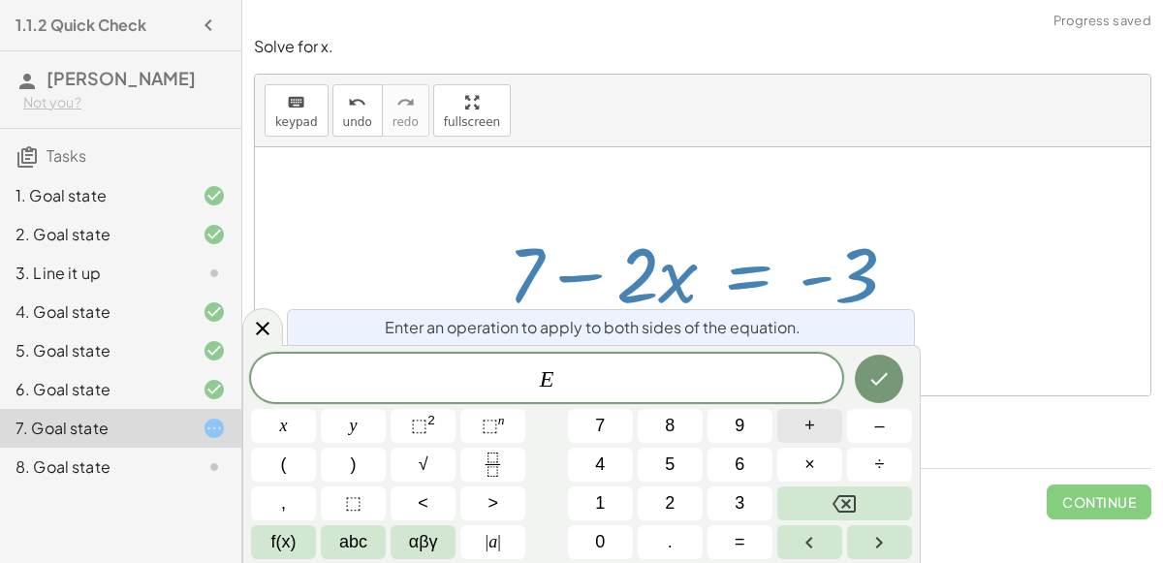
click at [808, 422] on span "+" at bounding box center [809, 426] width 11 height 26
click at [856, 430] on button "–" at bounding box center [879, 426] width 65 height 34
click at [596, 425] on span "7" at bounding box center [600, 426] width 10 height 26
click at [869, 379] on icon "Done" at bounding box center [878, 378] width 23 height 23
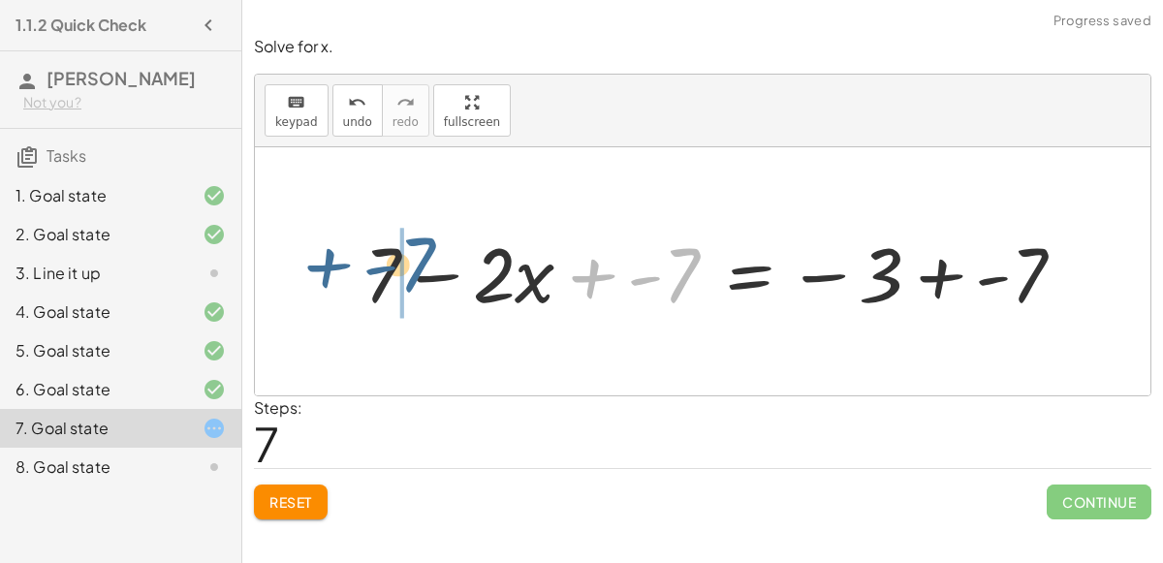
drag, startPoint x: 687, startPoint y: 271, endPoint x: 423, endPoint y: 261, distance: 264.8
click at [423, 261] on div at bounding box center [723, 272] width 736 height 100
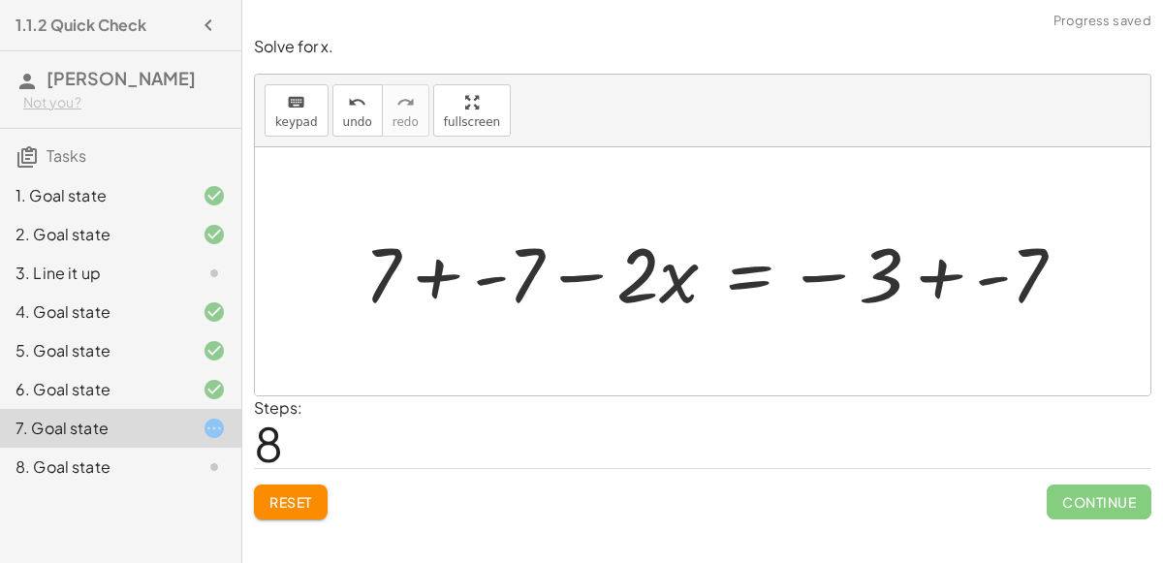
click at [436, 273] on div at bounding box center [723, 272] width 736 height 100
click at [478, 277] on div at bounding box center [741, 272] width 700 height 100
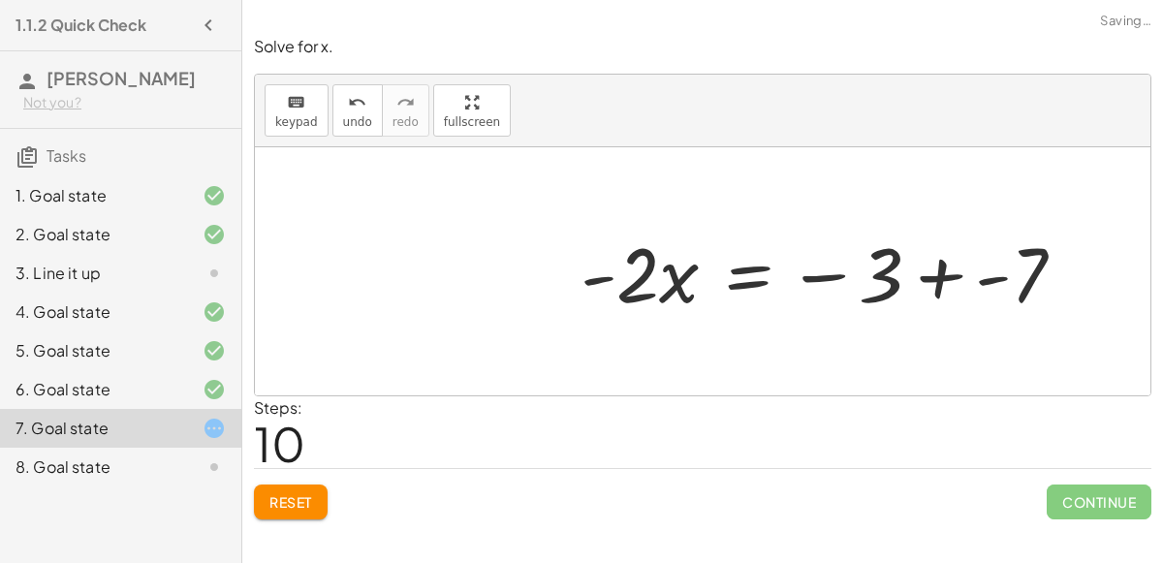
click at [946, 277] on div at bounding box center [830, 272] width 519 height 100
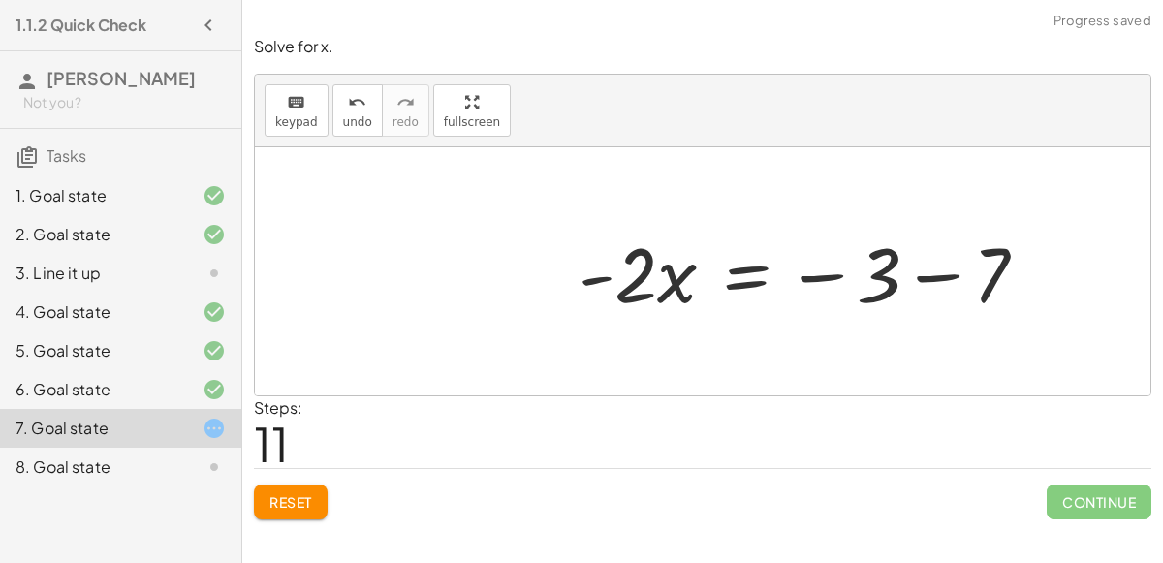
click at [932, 273] on div at bounding box center [811, 272] width 484 height 100
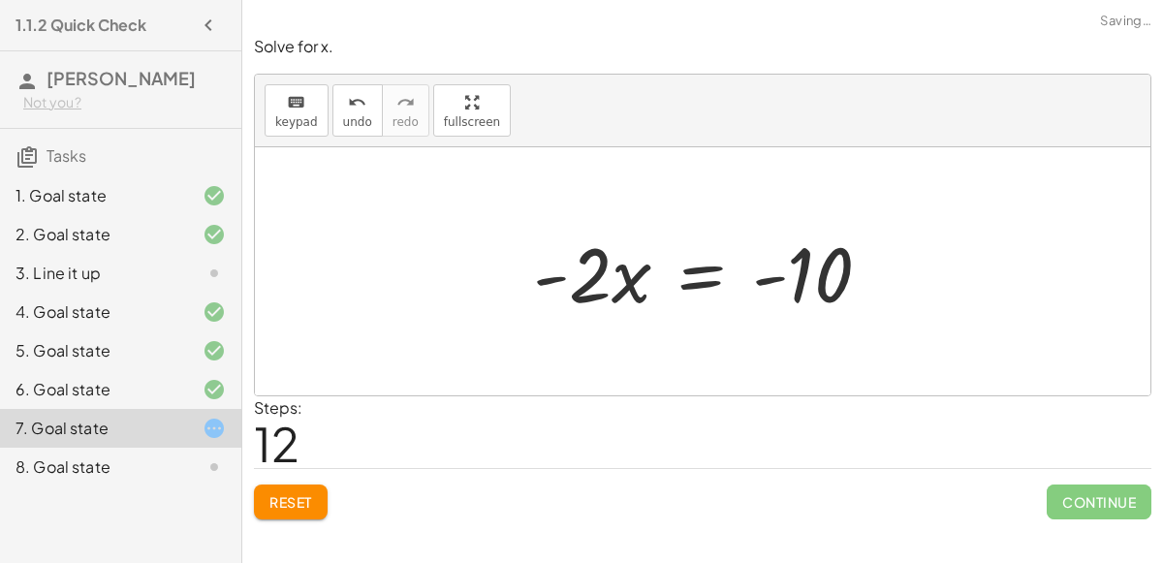
click at [698, 284] on div at bounding box center [709, 272] width 373 height 100
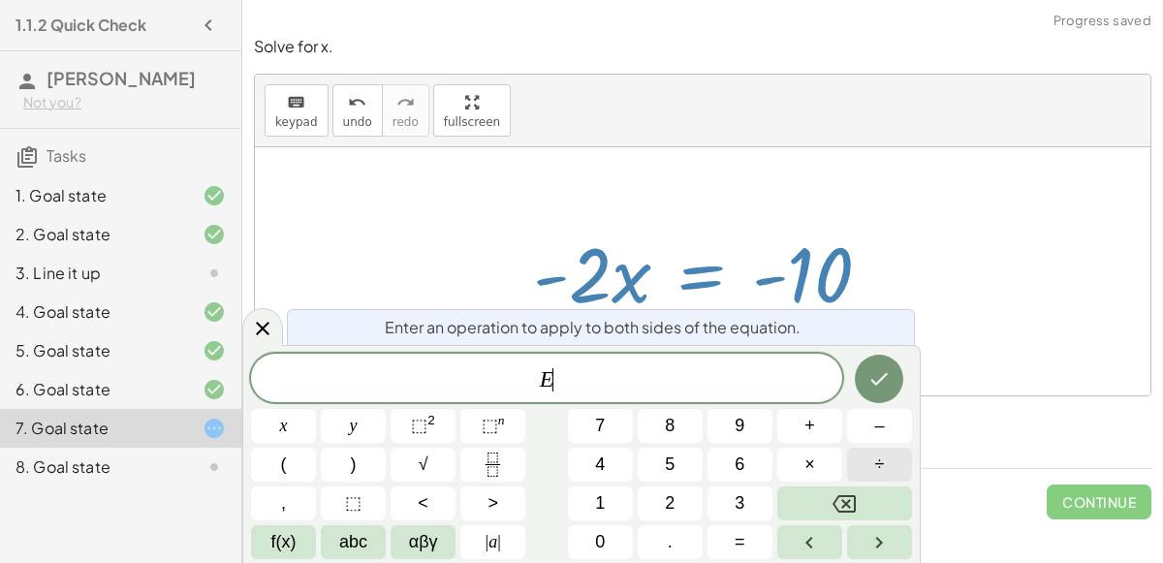
click at [885, 459] on button "÷" at bounding box center [879, 465] width 65 height 34
click at [882, 425] on span "–" at bounding box center [879, 426] width 10 height 26
click at [674, 509] on button "2" at bounding box center [670, 503] width 65 height 34
click at [866, 373] on button "Done" at bounding box center [879, 379] width 48 height 48
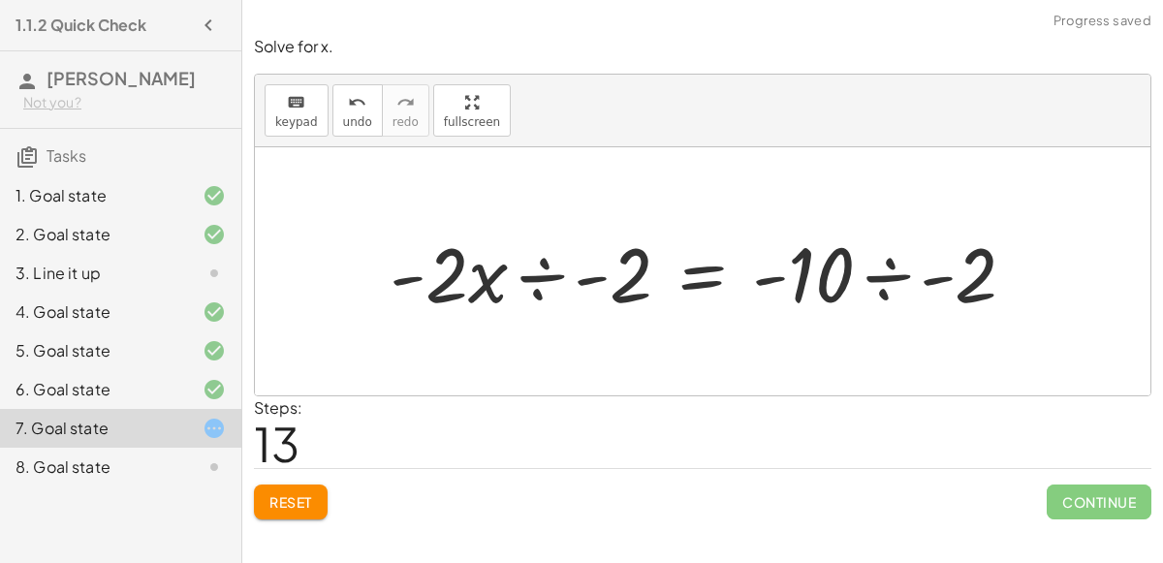
click at [551, 273] on div at bounding box center [710, 272] width 661 height 100
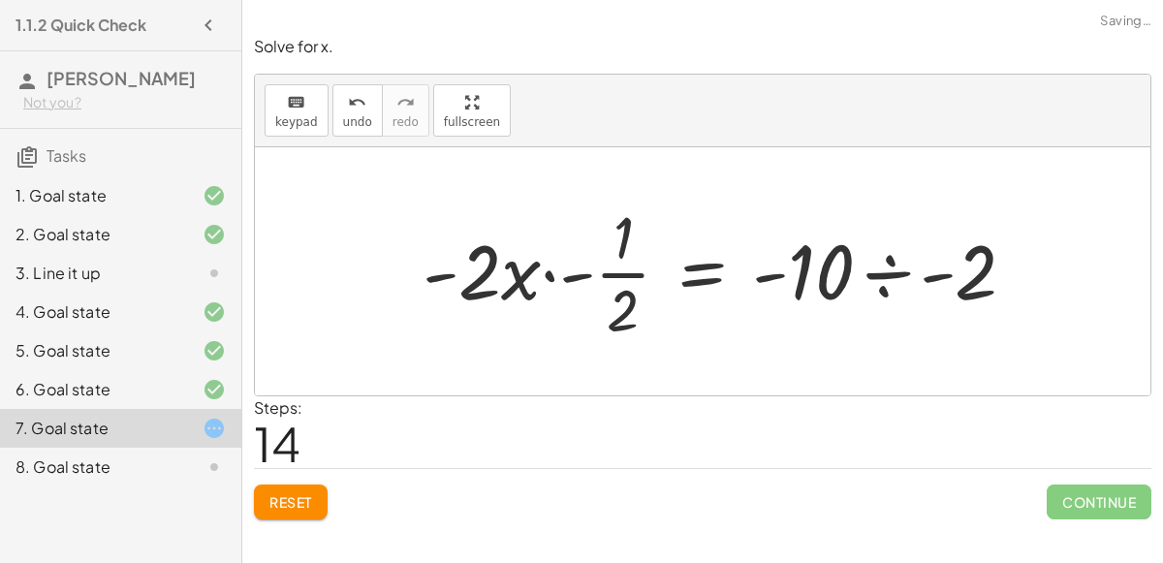
click at [575, 270] on div at bounding box center [727, 271] width 628 height 149
click at [585, 283] on div at bounding box center [771, 271] width 539 height 149
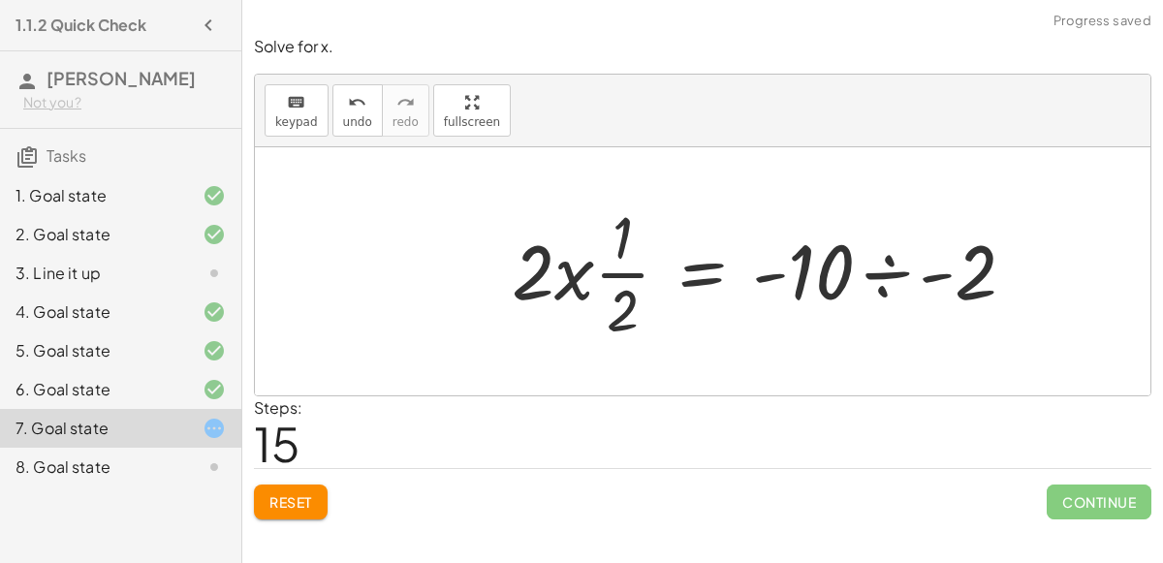
click at [577, 281] on div at bounding box center [771, 271] width 539 height 149
drag, startPoint x: 577, startPoint y: 281, endPoint x: 619, endPoint y: 273, distance: 43.3
click at [619, 273] on div at bounding box center [771, 271] width 539 height 149
drag, startPoint x: 568, startPoint y: 276, endPoint x: 615, endPoint y: 274, distance: 47.5
click at [615, 274] on div at bounding box center [771, 271] width 539 height 149
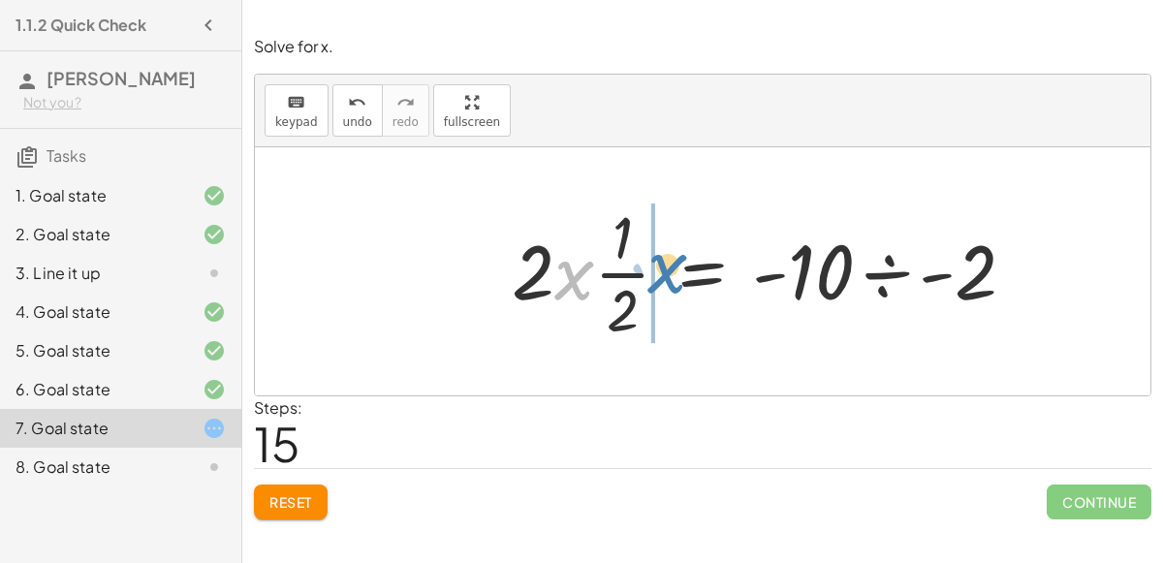
drag, startPoint x: 580, startPoint y: 272, endPoint x: 672, endPoint y: 266, distance: 91.3
click at [672, 266] on div at bounding box center [771, 271] width 539 height 149
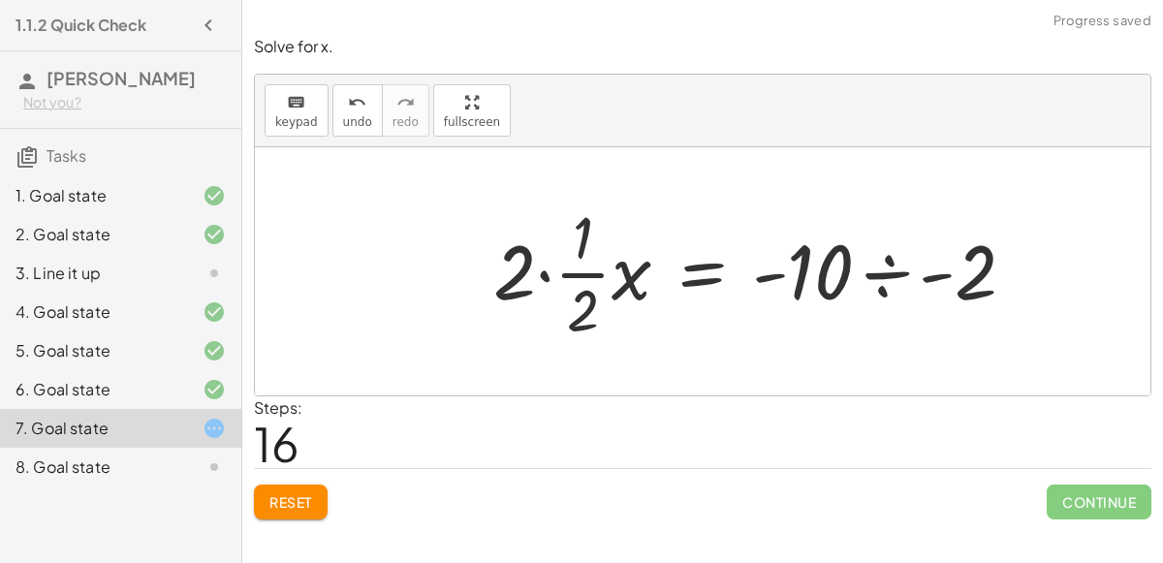
click at [580, 266] on div at bounding box center [762, 271] width 557 height 149
click at [590, 276] on div at bounding box center [762, 271] width 557 height 149
click at [574, 238] on div at bounding box center [762, 271] width 557 height 149
drag, startPoint x: 625, startPoint y: 272, endPoint x: 576, endPoint y: 227, distance: 67.2
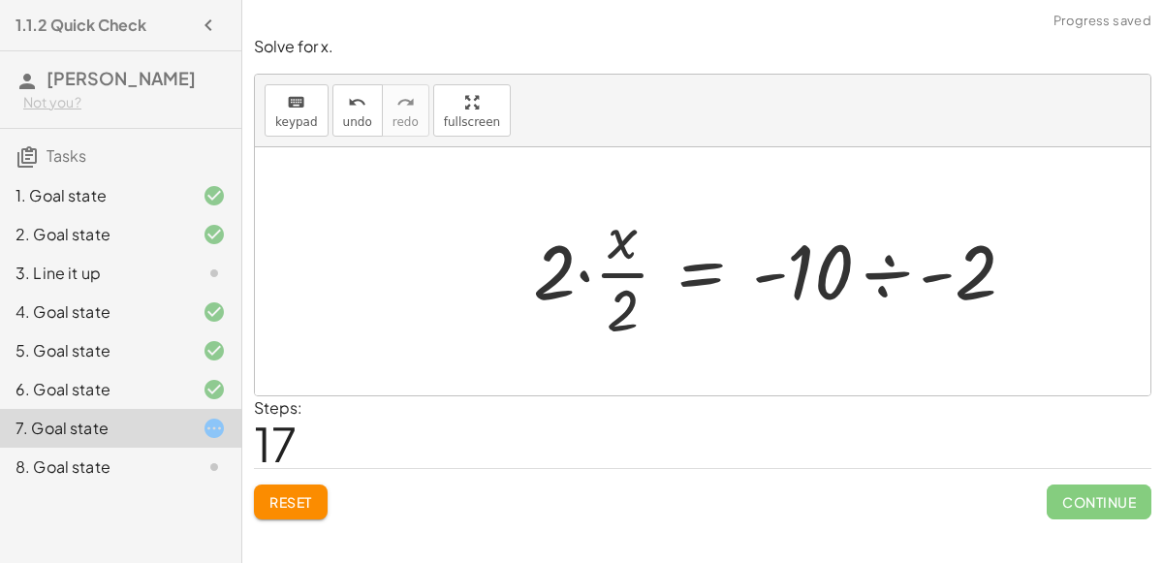
click at [624, 270] on div at bounding box center [782, 271] width 518 height 149
click at [580, 274] on div at bounding box center [782, 271] width 518 height 149
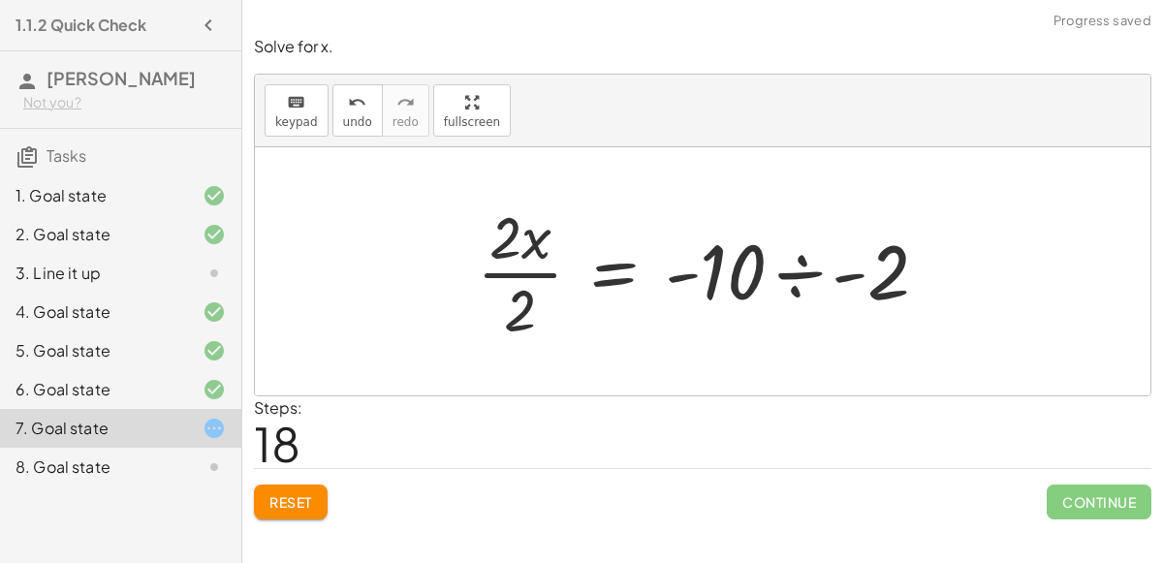
click at [598, 240] on div at bounding box center [710, 271] width 486 height 149
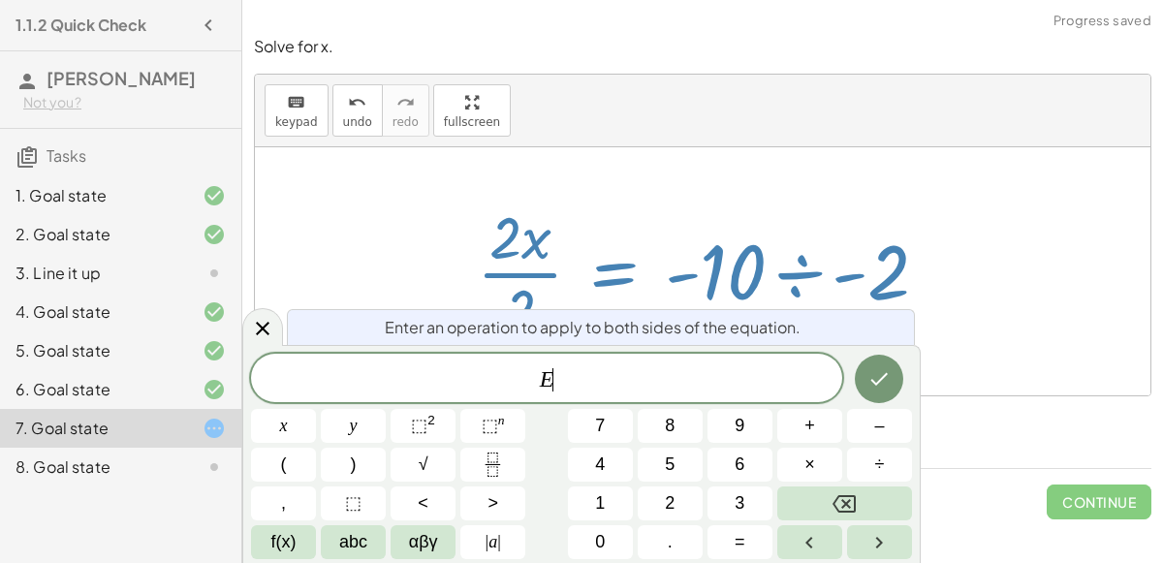
click at [435, 256] on div at bounding box center [702, 271] width 895 height 248
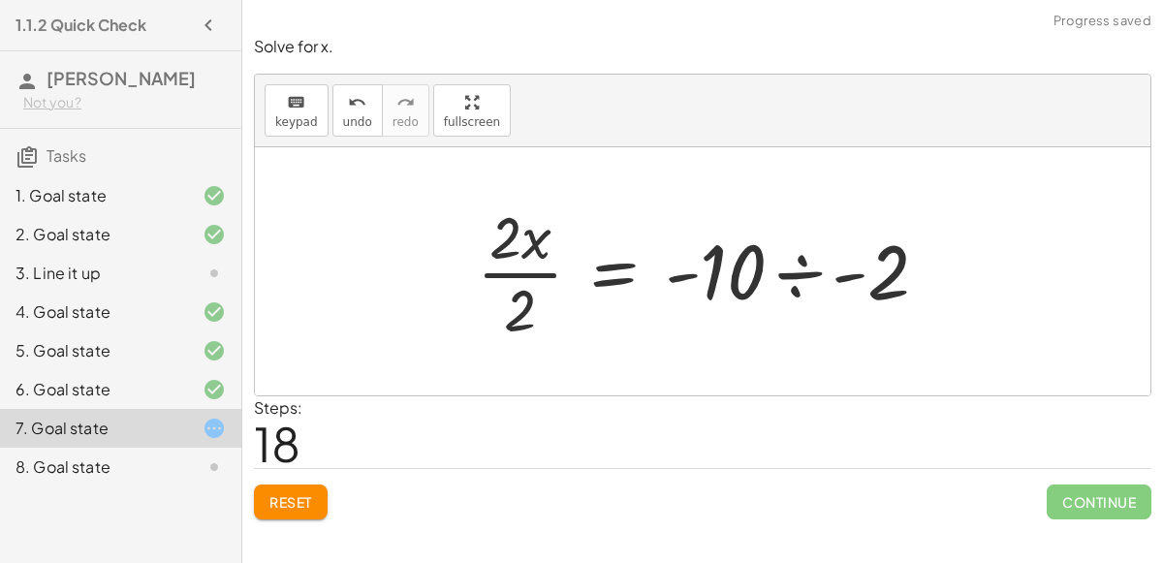
click at [502, 277] on div at bounding box center [710, 271] width 486 height 149
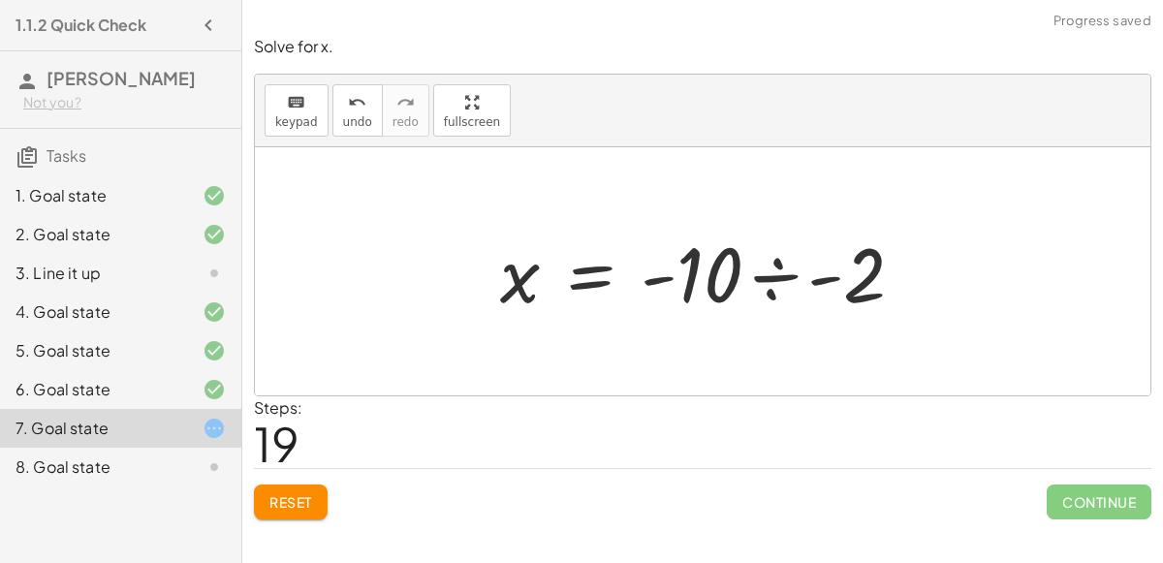
click at [772, 280] on div at bounding box center [709, 272] width 439 height 100
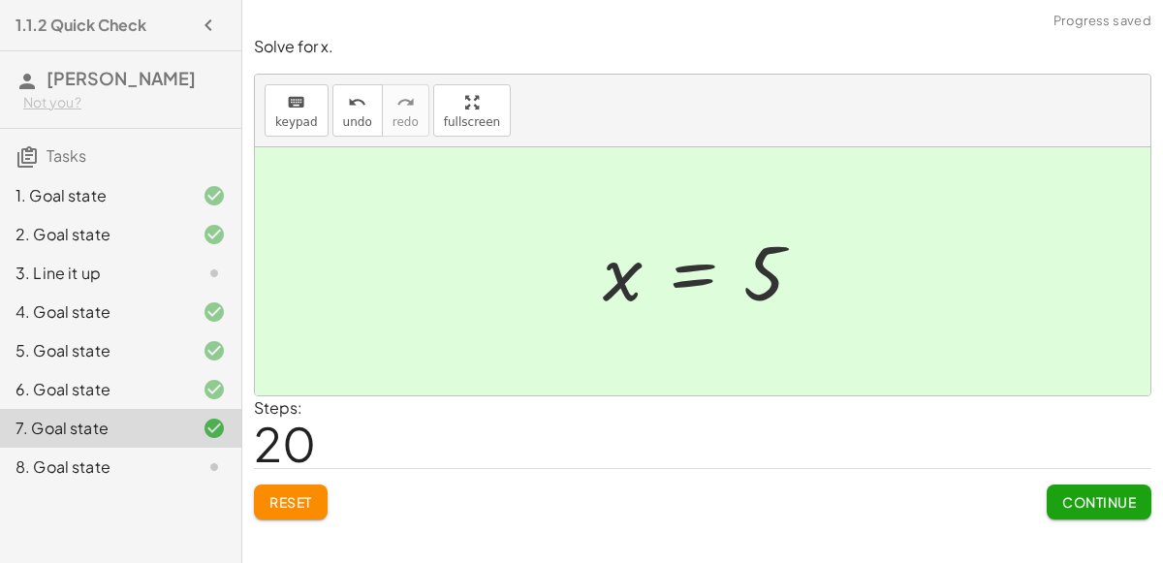
click at [1068, 496] on span "Continue" at bounding box center [1099, 501] width 74 height 17
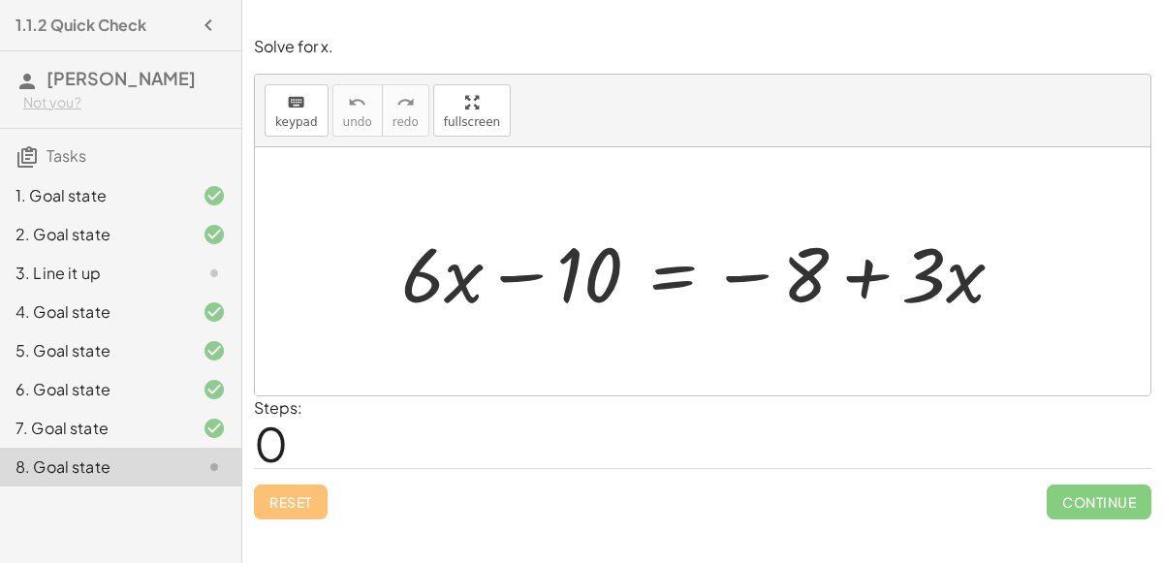
click at [512, 274] on div at bounding box center [711, 272] width 638 height 100
click at [744, 276] on div at bounding box center [711, 272] width 638 height 100
click at [659, 278] on div at bounding box center [711, 272] width 638 height 100
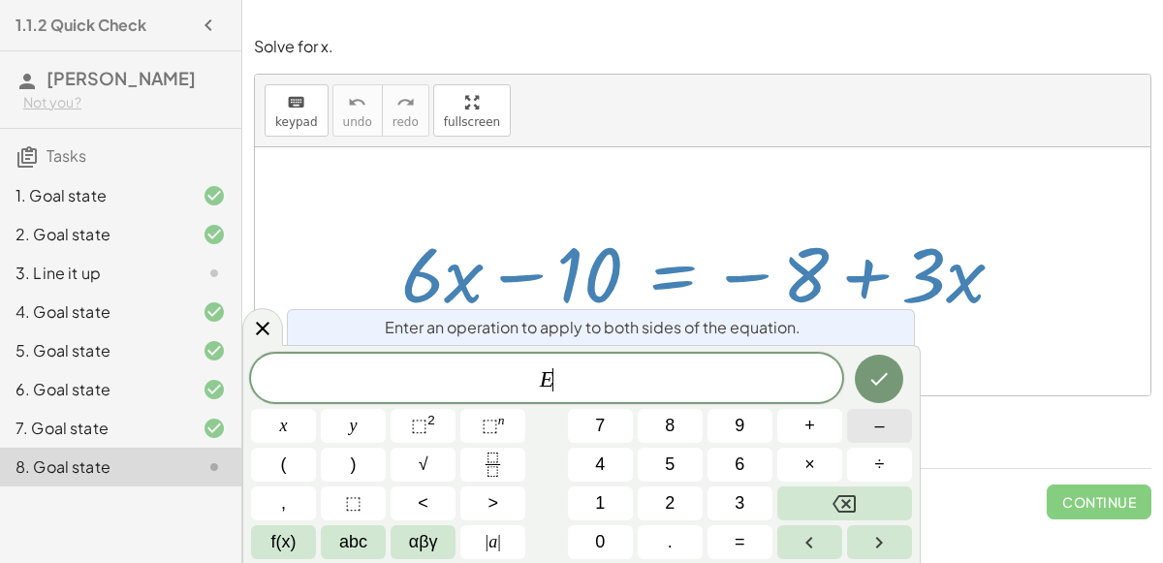
click at [875, 428] on span "–" at bounding box center [879, 426] width 10 height 26
click at [724, 501] on button "3" at bounding box center [739, 503] width 65 height 34
click at [275, 418] on button "x" at bounding box center [283, 426] width 65 height 34
click at [894, 368] on button "Done" at bounding box center [879, 379] width 48 height 48
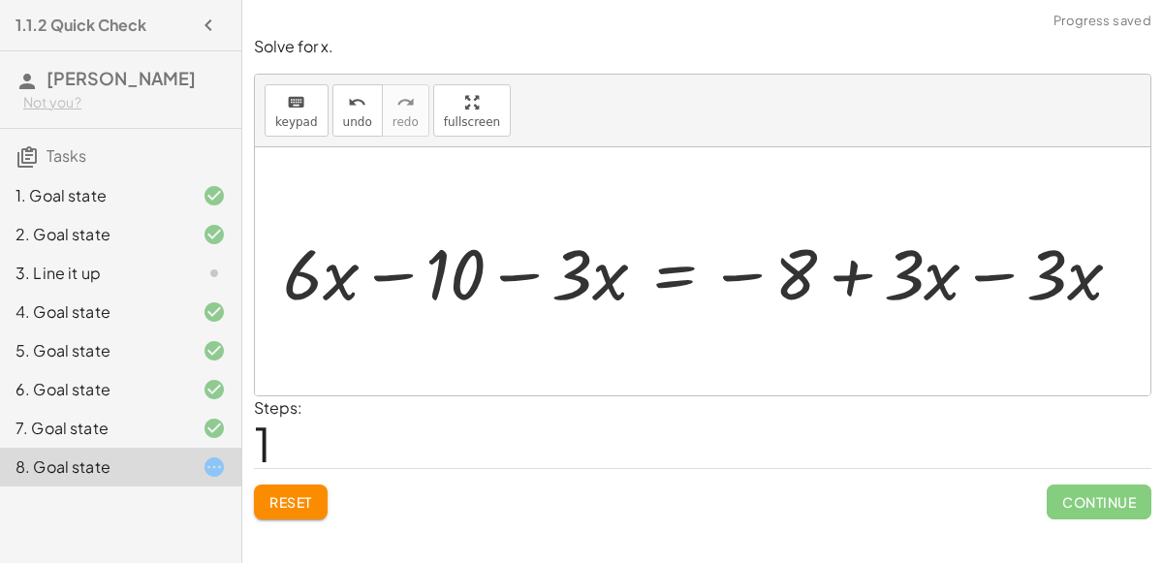
click at [1021, 267] on div at bounding box center [707, 271] width 748 height 79
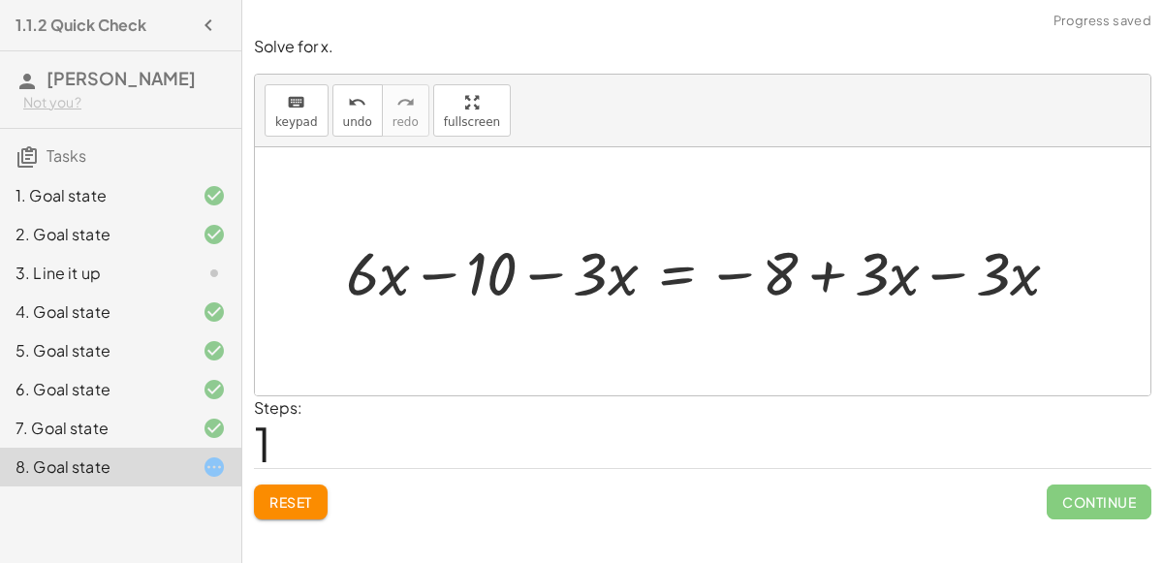
click at [940, 275] on div at bounding box center [710, 271] width 748 height 79
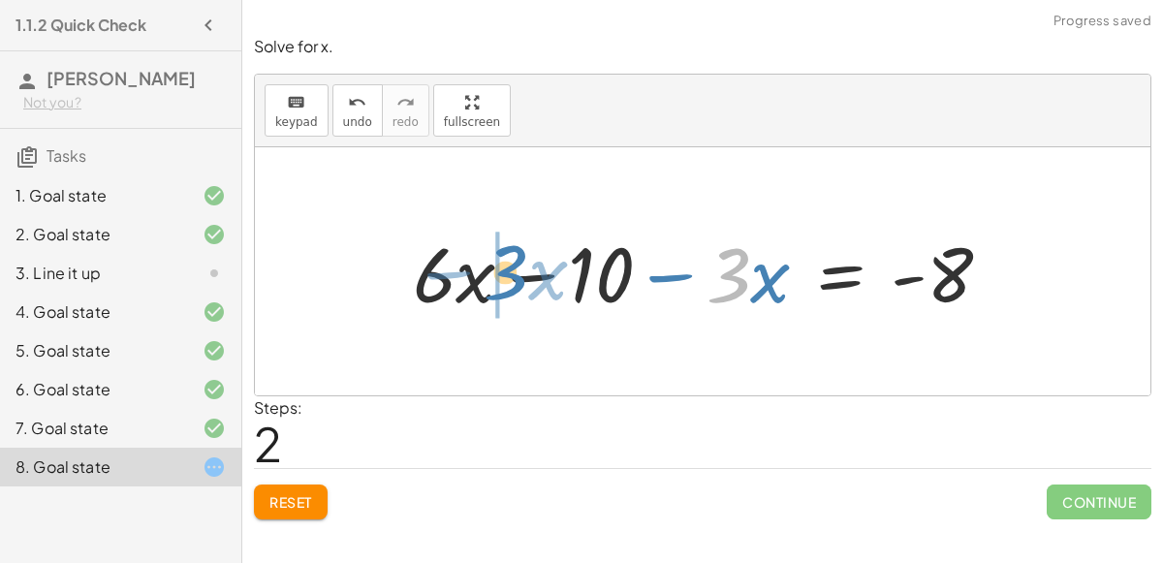
drag, startPoint x: 735, startPoint y: 269, endPoint x: 508, endPoint y: 267, distance: 226.8
click at [508, 267] on div at bounding box center [709, 272] width 613 height 100
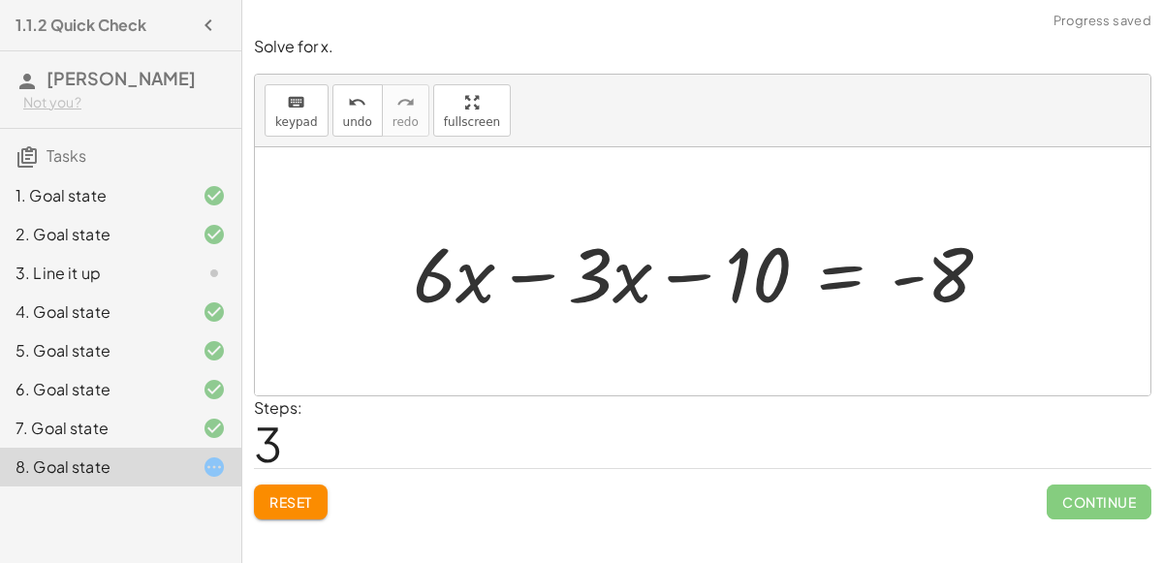
click at [539, 275] on div at bounding box center [709, 272] width 613 height 100
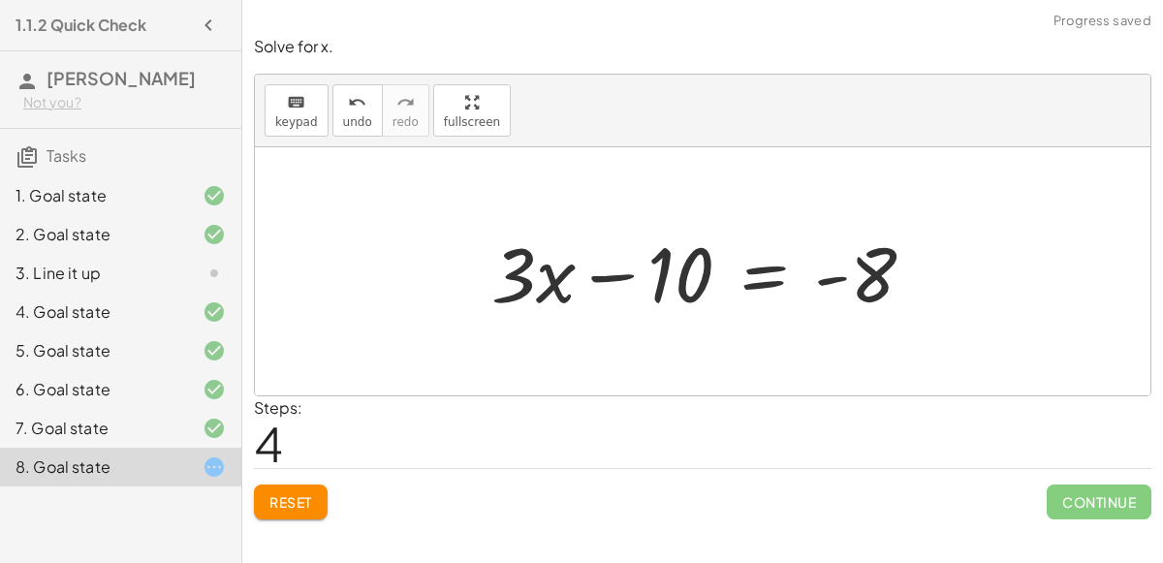
click at [749, 272] on div at bounding box center [711, 272] width 458 height 100
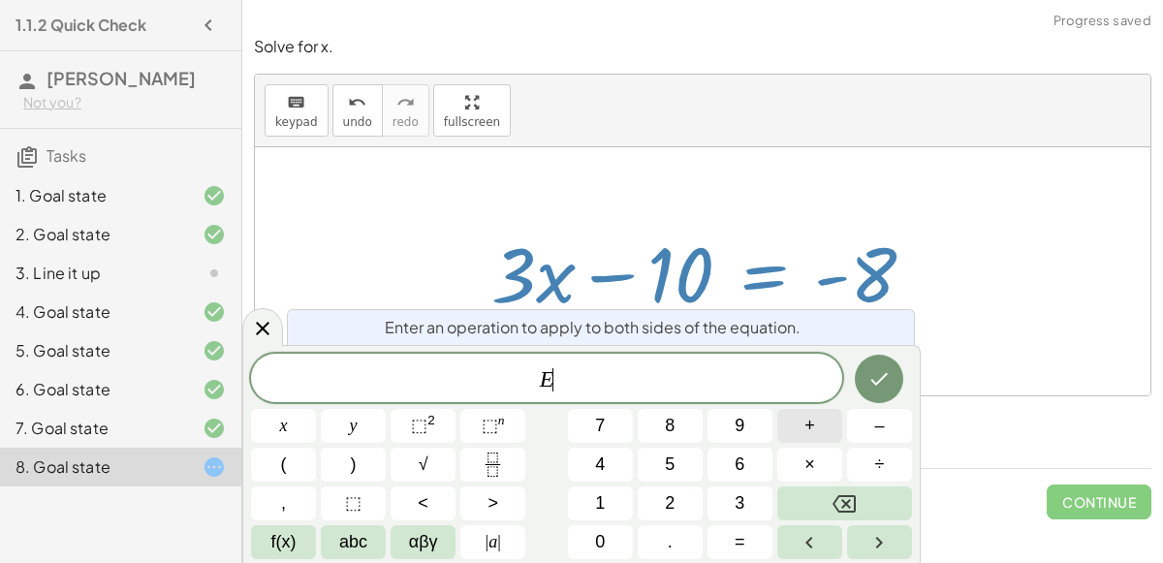
click at [814, 429] on span "+" at bounding box center [809, 426] width 11 height 26
click at [606, 500] on button "1" at bounding box center [600, 503] width 65 height 34
click at [617, 538] on button "0" at bounding box center [600, 542] width 65 height 34
click at [892, 370] on button "Done" at bounding box center [879, 379] width 48 height 48
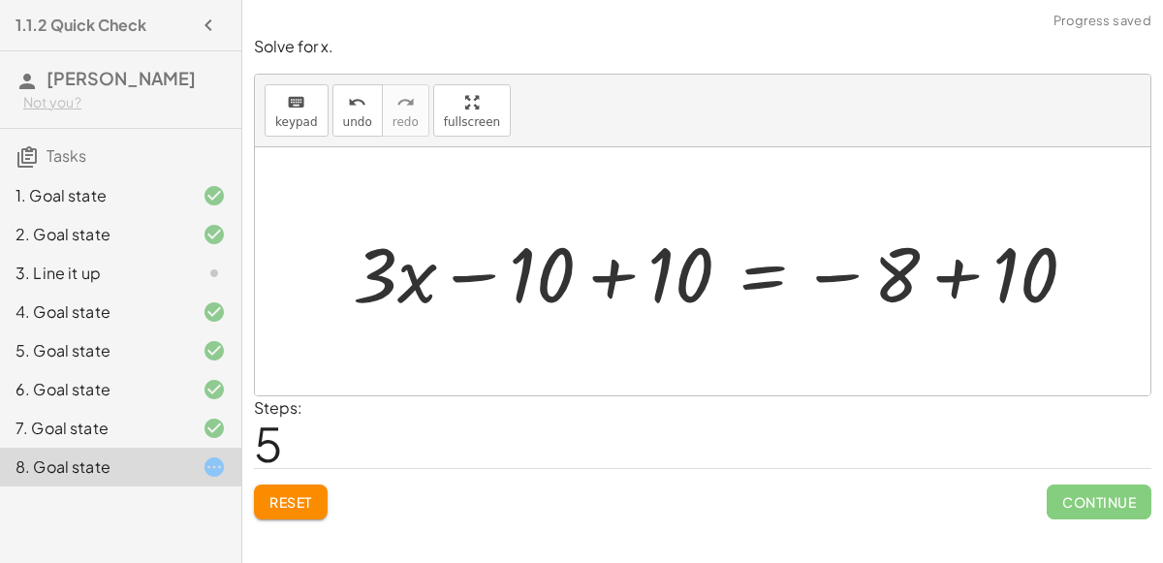
click at [608, 280] on div at bounding box center [722, 272] width 758 height 100
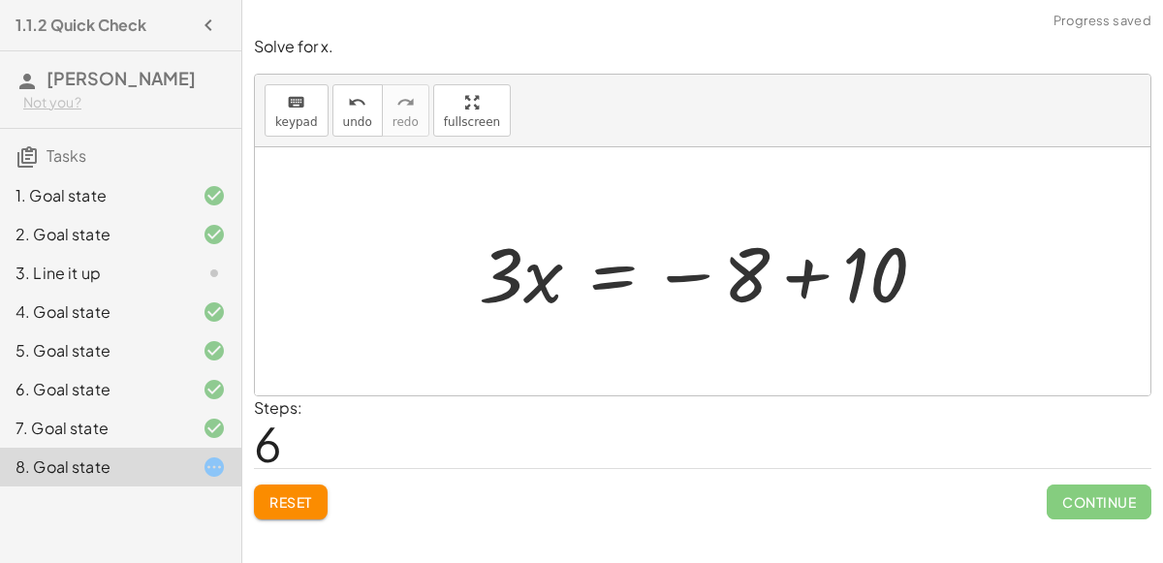
click at [803, 277] on div at bounding box center [710, 272] width 483 height 100
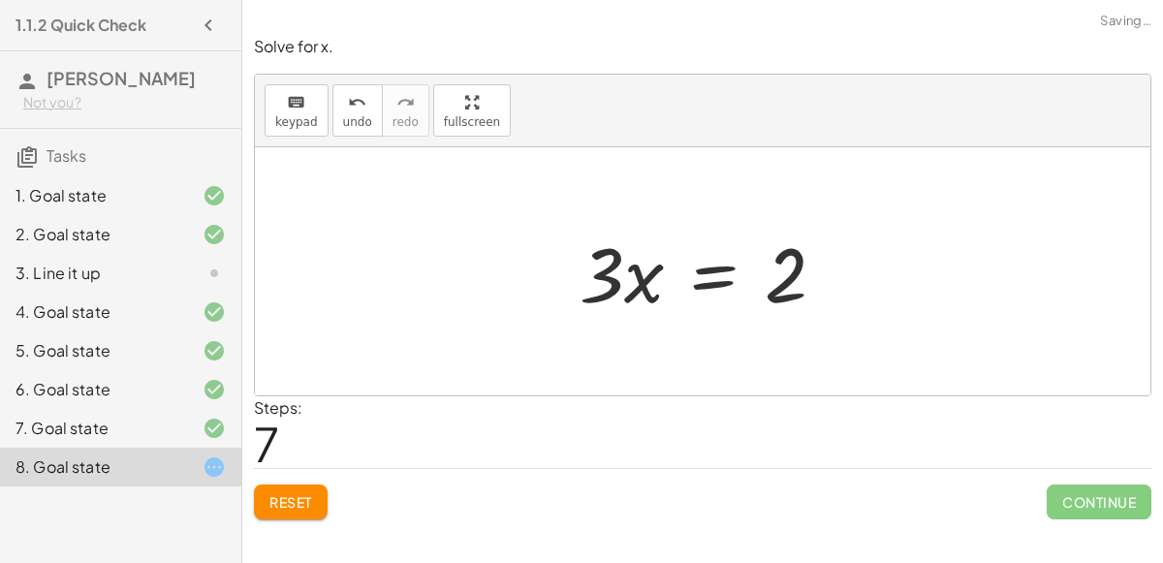
click at [717, 283] on div at bounding box center [710, 272] width 281 height 100
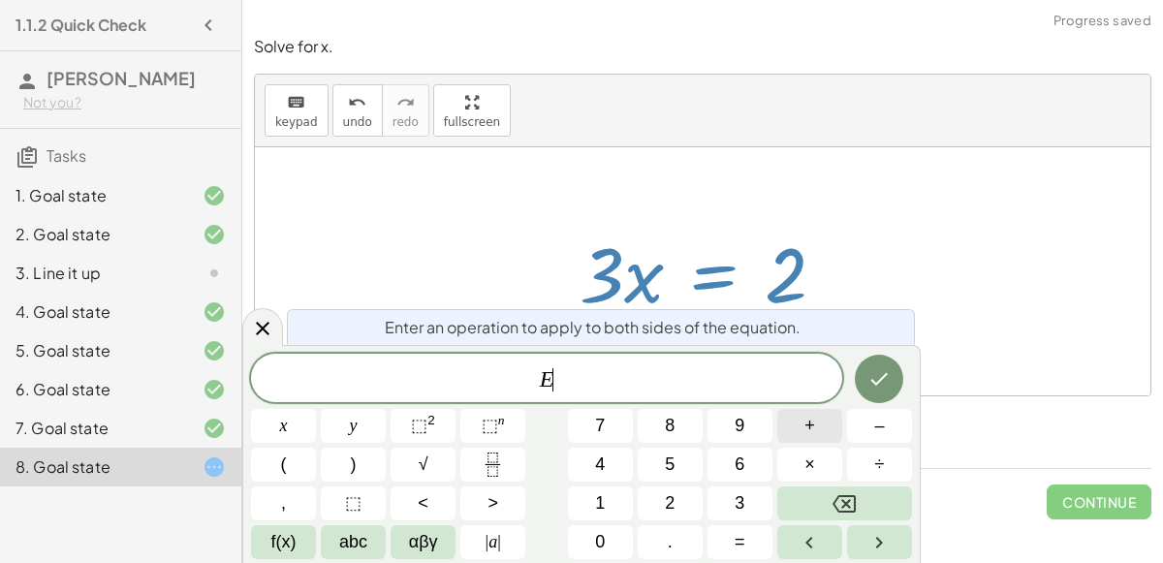
click at [809, 435] on span "+" at bounding box center [809, 426] width 11 height 26
click at [504, 469] on icon "Fraction" at bounding box center [493, 465] width 24 height 24
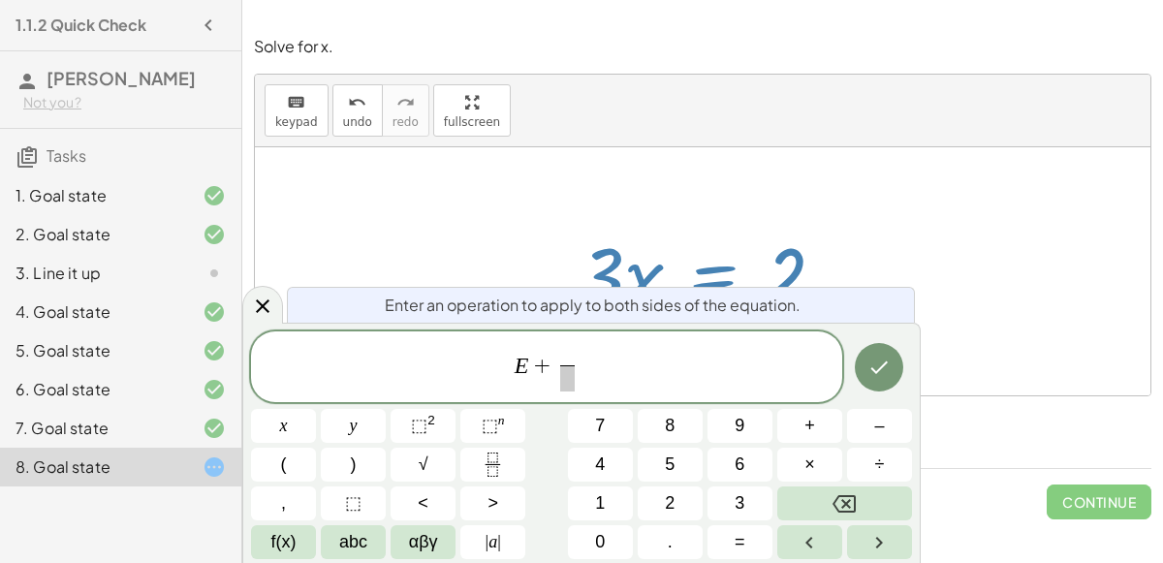
click at [566, 377] on span at bounding box center [567, 378] width 14 height 26
click at [661, 506] on button "2" at bounding box center [670, 503] width 65 height 34
click at [856, 499] on icon "Backspace" at bounding box center [843, 503] width 23 height 17
click at [730, 497] on button "3" at bounding box center [739, 503] width 65 height 34
click at [869, 375] on icon "Done" at bounding box center [878, 367] width 23 height 23
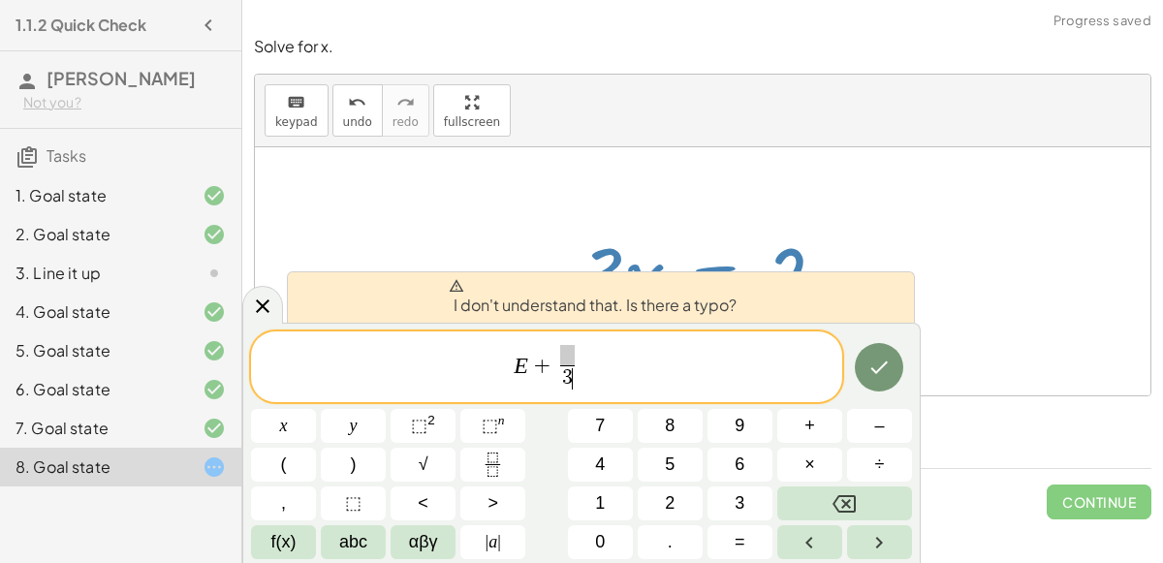
click at [568, 349] on span at bounding box center [567, 355] width 15 height 21
click at [886, 367] on icon "Done" at bounding box center [878, 367] width 23 height 23
click at [596, 529] on span "0" at bounding box center [600, 542] width 10 height 26
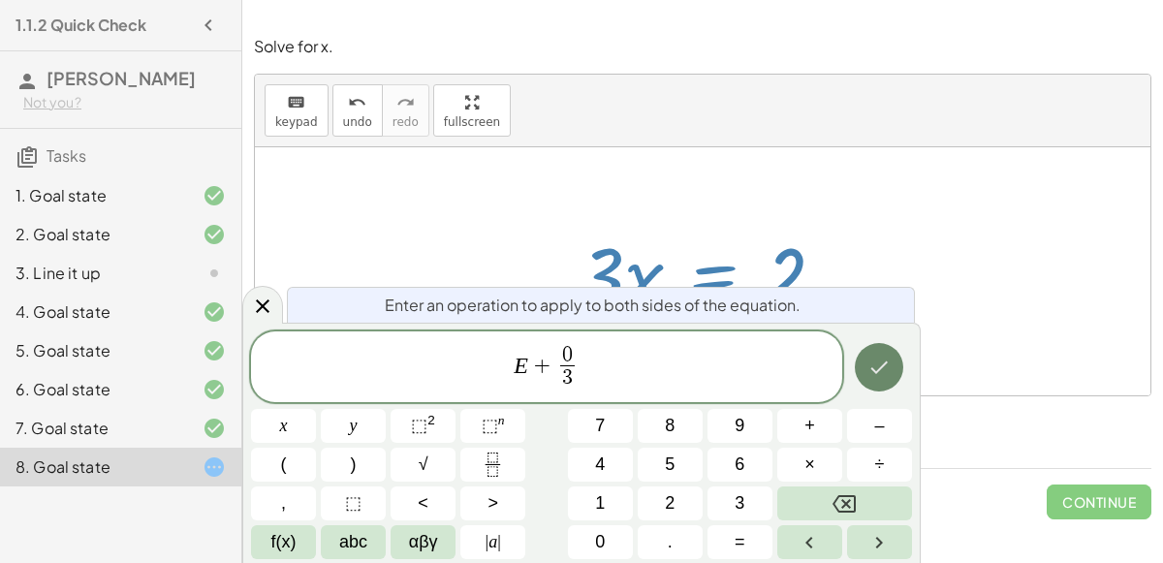
click at [871, 371] on icon "Done" at bounding box center [878, 367] width 23 height 23
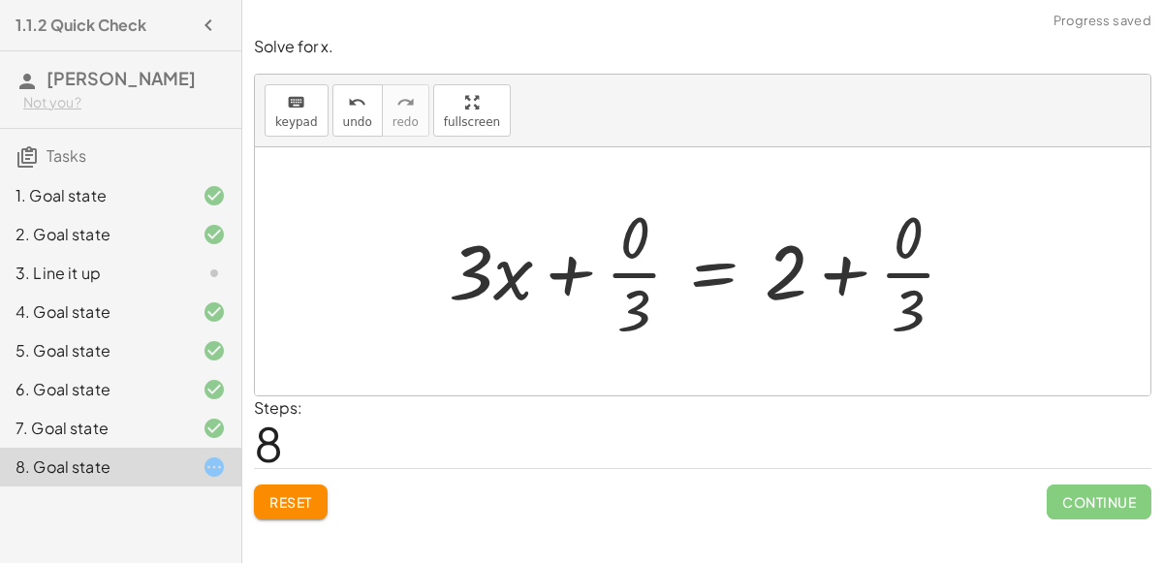
click at [554, 267] on div at bounding box center [710, 271] width 542 height 149
click at [567, 271] on div at bounding box center [710, 271] width 542 height 149
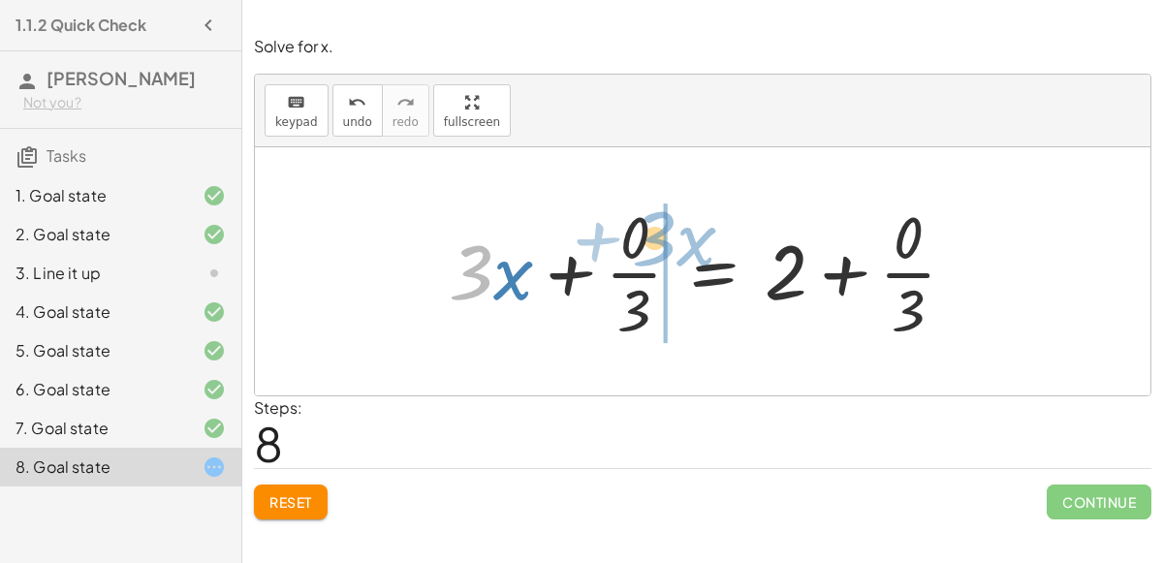
drag, startPoint x: 476, startPoint y: 266, endPoint x: 648, endPoint y: 231, distance: 176.0
click at [648, 231] on div at bounding box center [710, 271] width 542 height 149
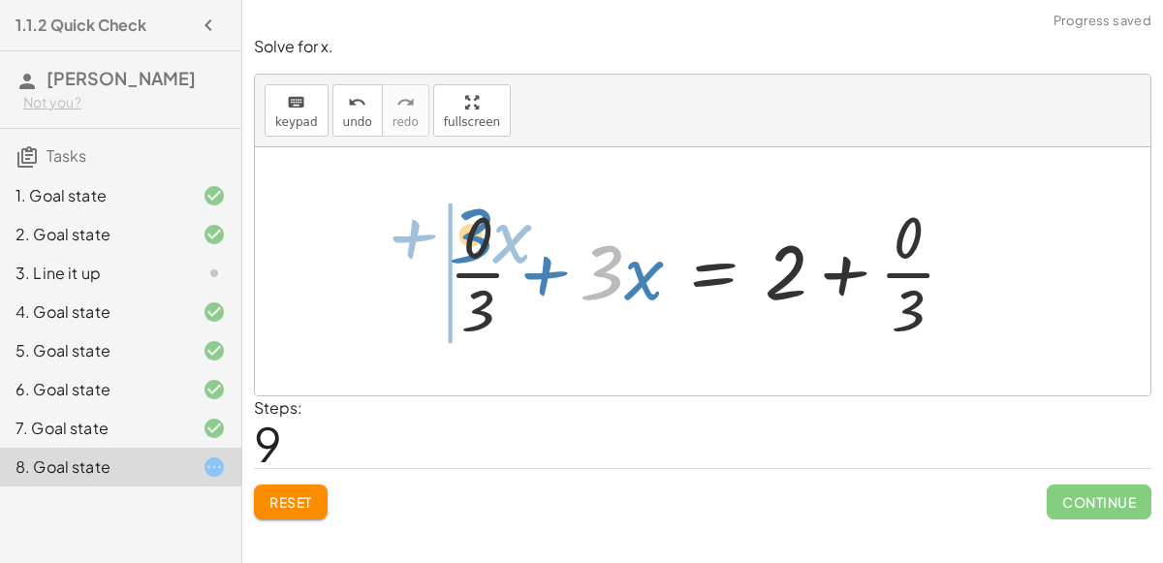
drag, startPoint x: 610, startPoint y: 267, endPoint x: 481, endPoint y: 232, distance: 133.8
click at [481, 232] on div at bounding box center [710, 271] width 542 height 149
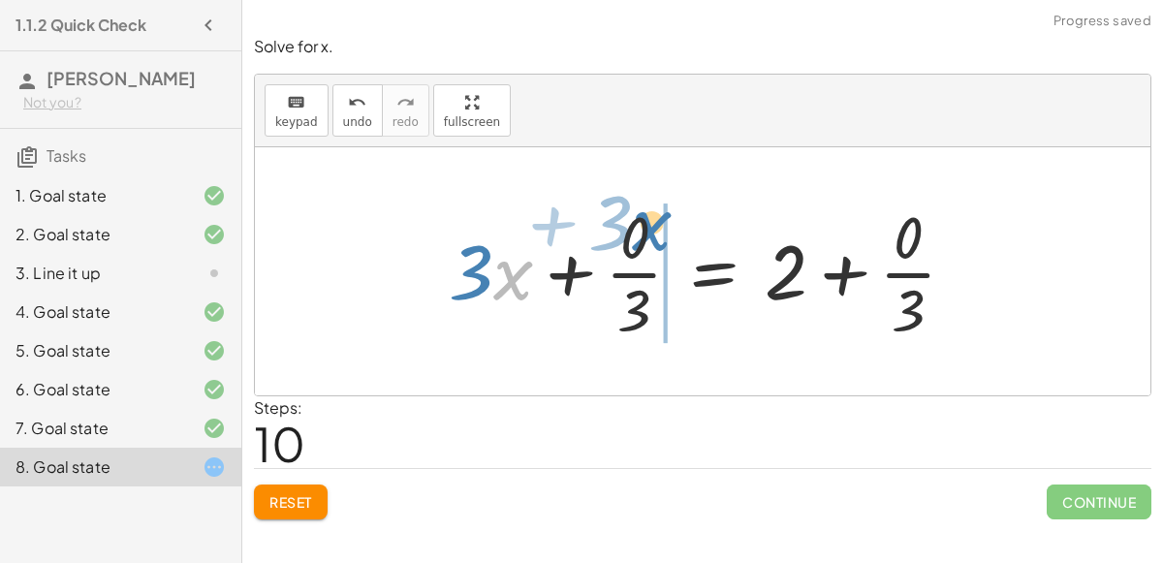
drag, startPoint x: 510, startPoint y: 276, endPoint x: 647, endPoint y: 231, distance: 145.0
click at [647, 231] on div at bounding box center [710, 271] width 542 height 149
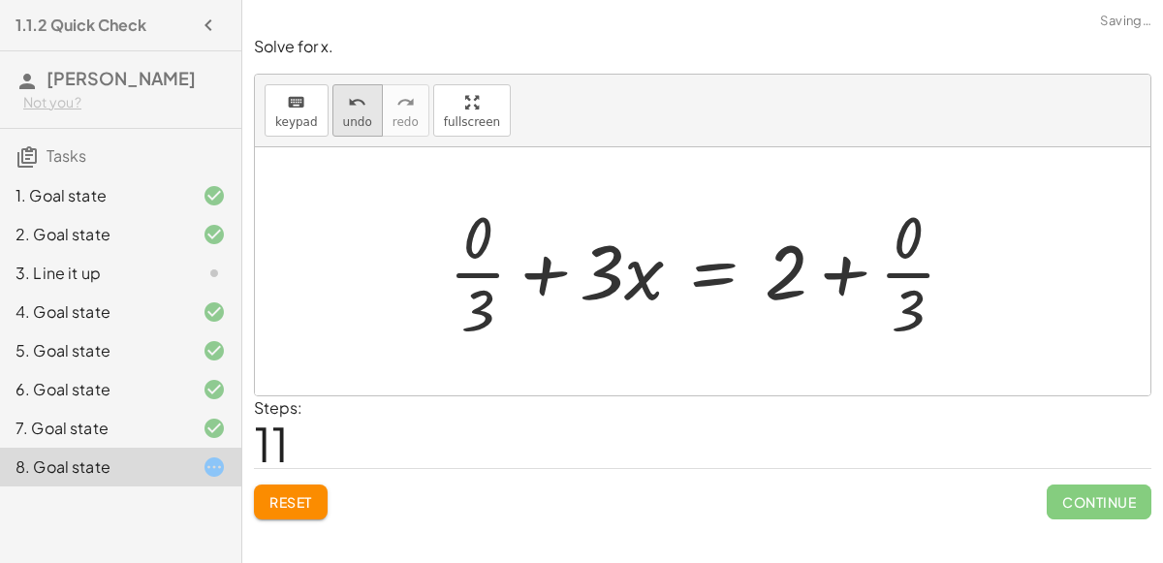
click at [348, 109] on icon "undo" at bounding box center [357, 102] width 18 height 23
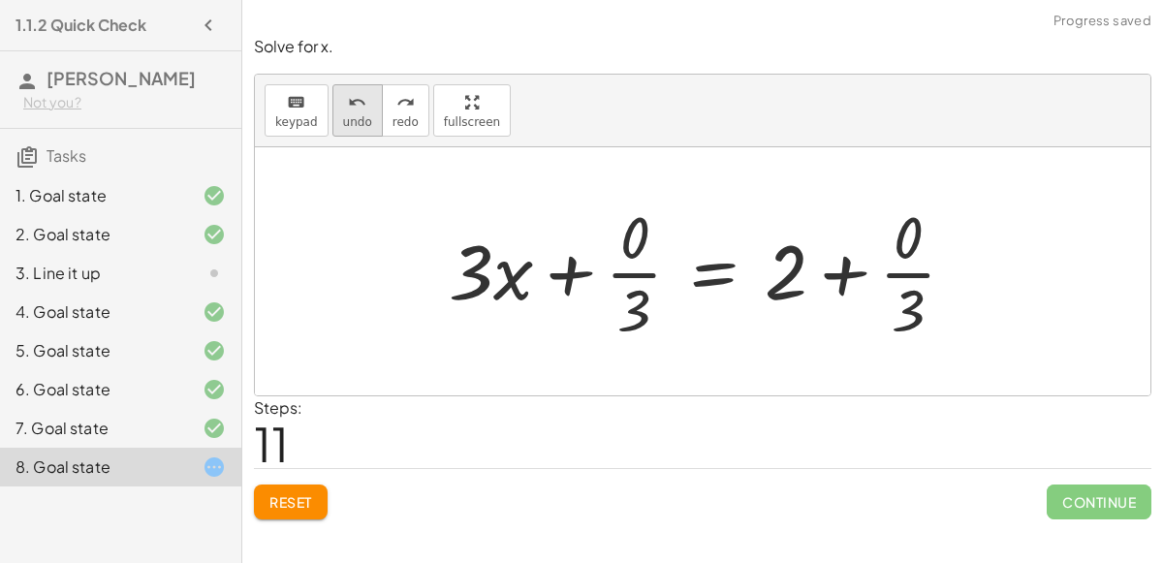
click at [352, 111] on button "undo undo" at bounding box center [357, 110] width 50 height 52
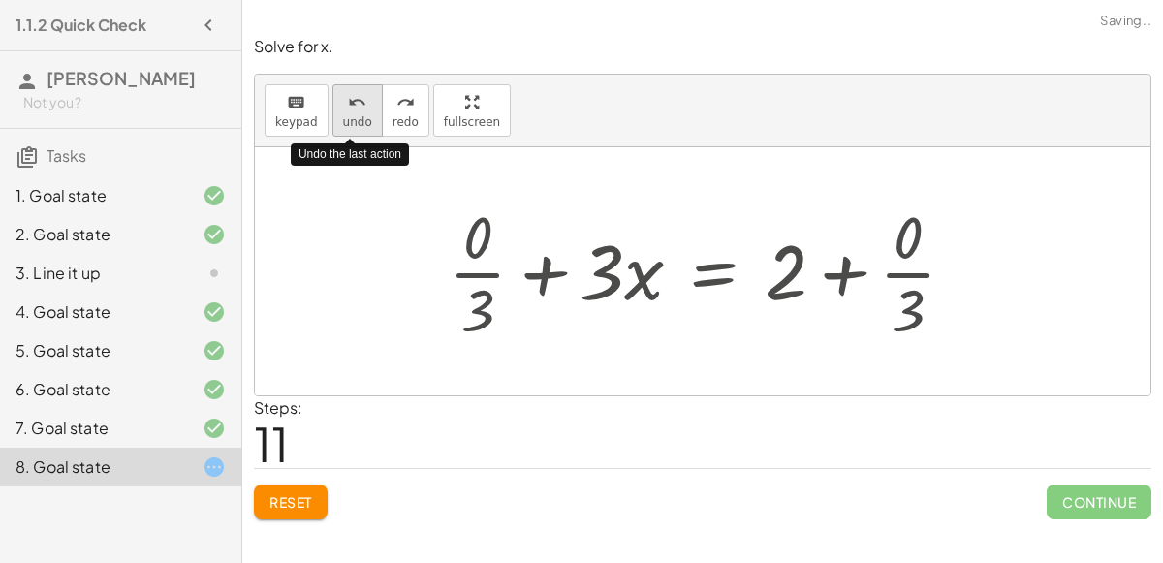
click at [352, 111] on button "undo undo" at bounding box center [357, 110] width 50 height 52
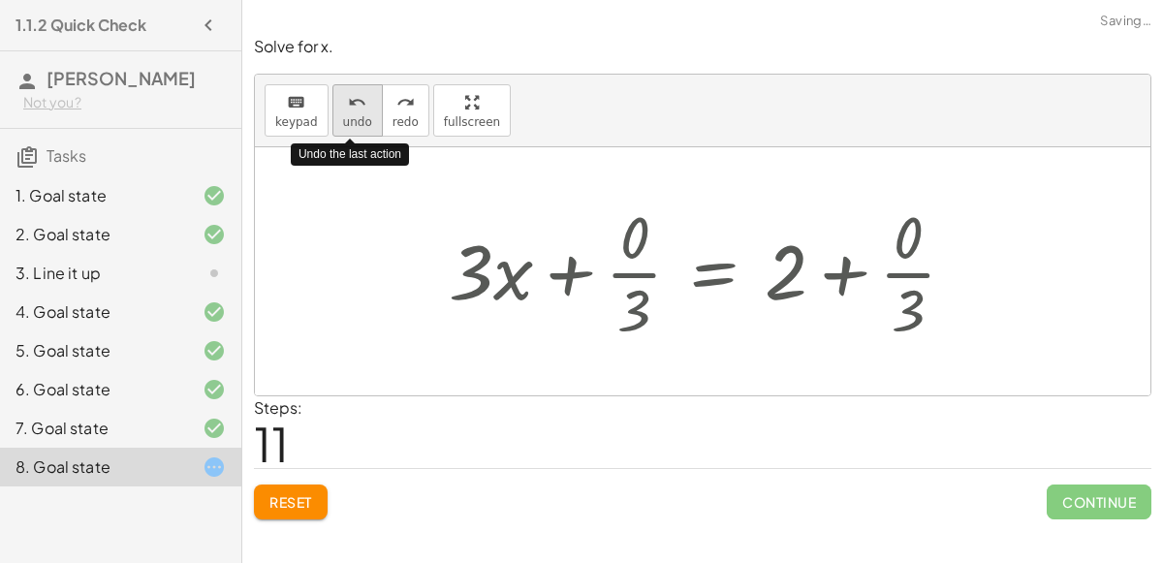
click at [352, 111] on button "undo undo" at bounding box center [357, 110] width 50 height 52
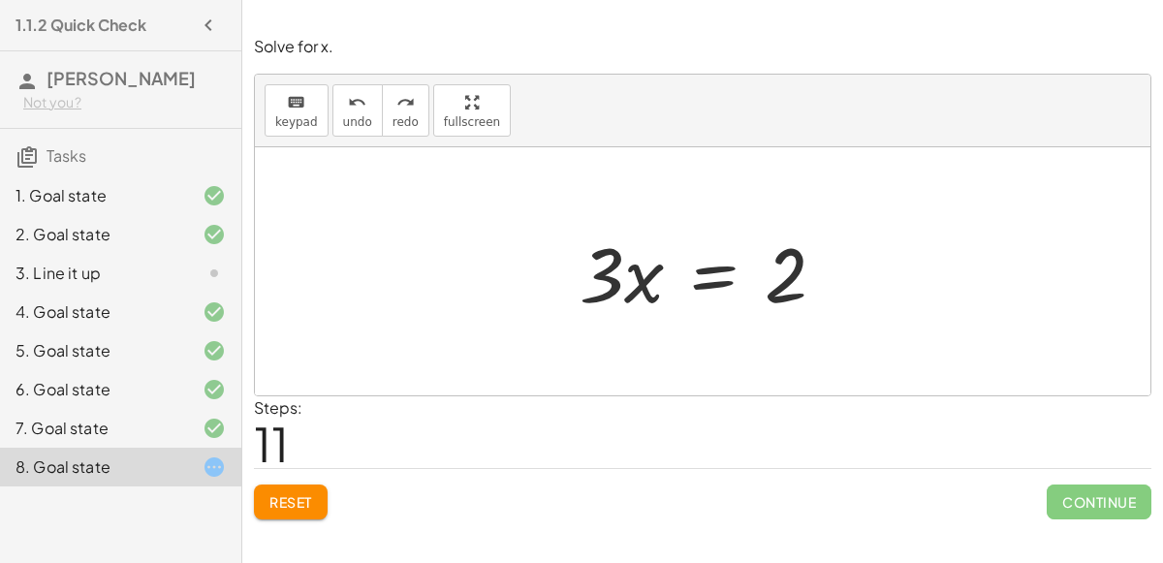
click at [707, 274] on div at bounding box center [710, 272] width 281 height 100
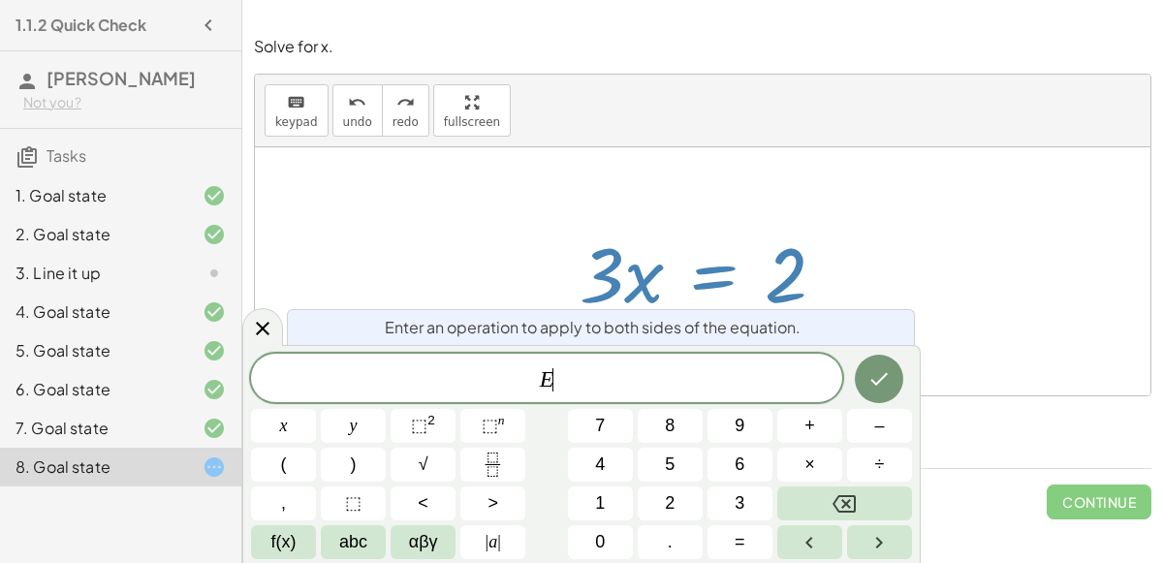
click at [769, 217] on div "+ · 6 · x − 10 = − 8 + · 3 · x + · 6 · x − 10 − · 3 · x = − 8 + · 3 · x − · 3 ·…" at bounding box center [702, 272] width 305 height 110
click at [495, 468] on icon "Fraction" at bounding box center [493, 465] width 24 height 24
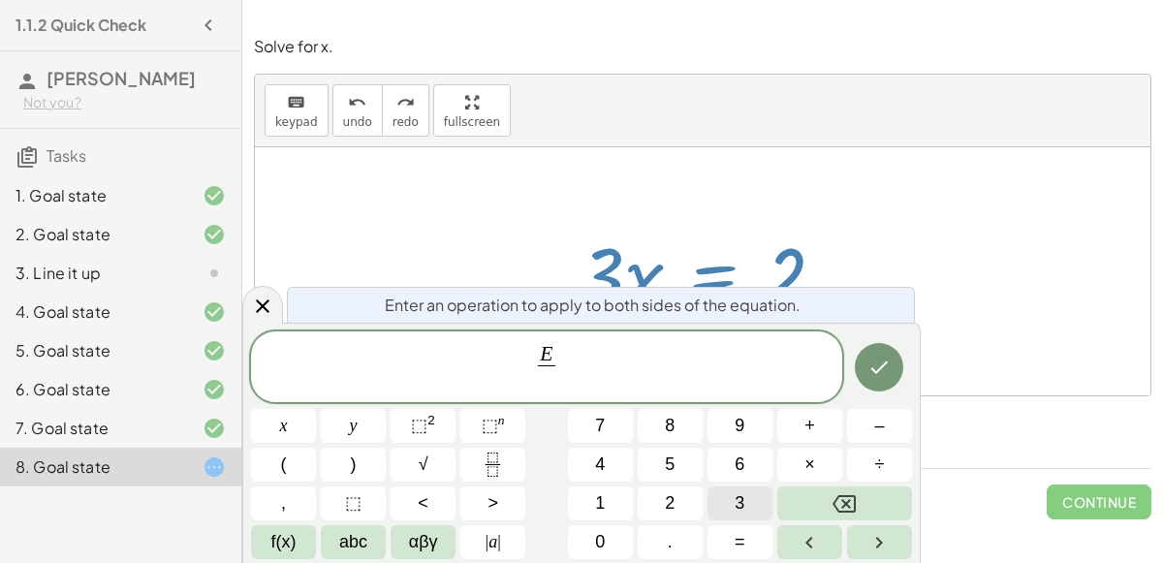
click at [754, 503] on button "3" at bounding box center [739, 503] width 65 height 34
click at [879, 372] on icon "Done" at bounding box center [878, 367] width 23 height 23
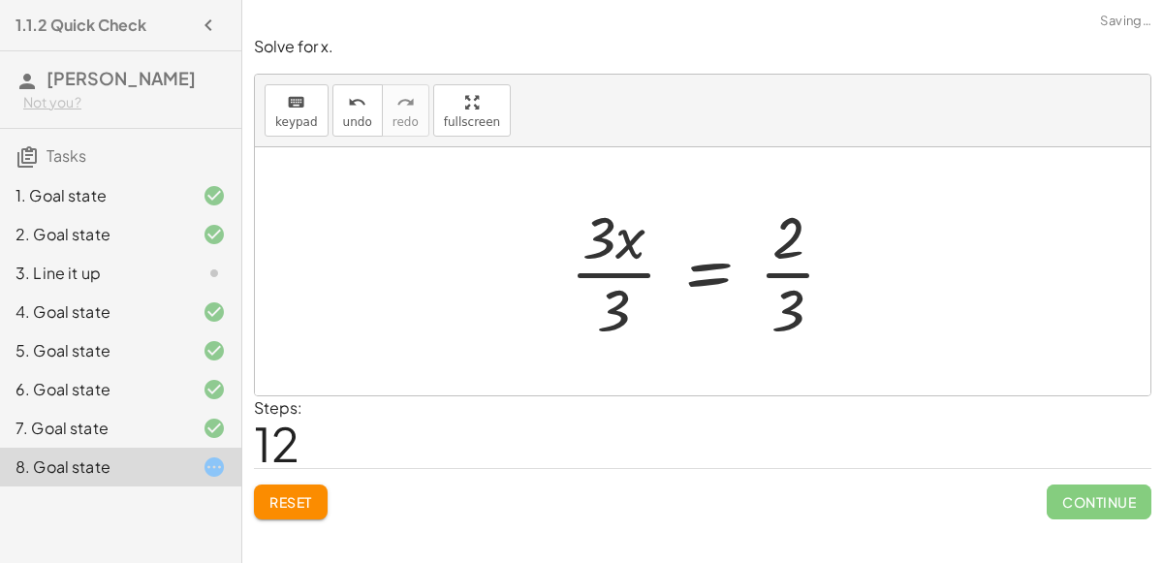
click at [792, 276] on div at bounding box center [710, 271] width 300 height 149
click at [597, 273] on div at bounding box center [710, 271] width 300 height 149
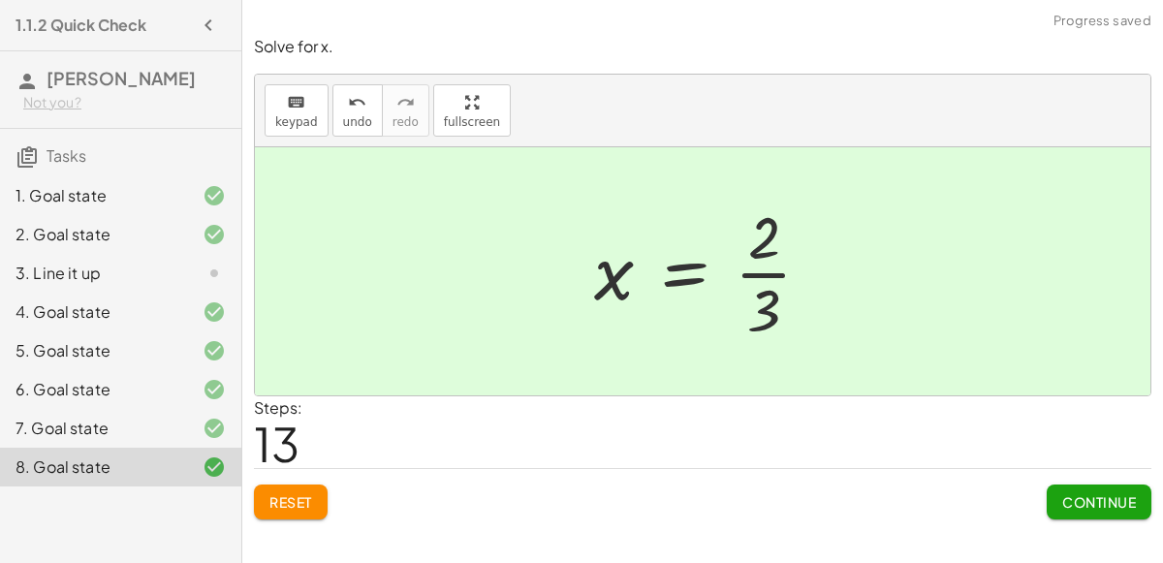
click at [1075, 501] on span "Continue" at bounding box center [1099, 501] width 74 height 17
